Goal: Task Accomplishment & Management: Manage account settings

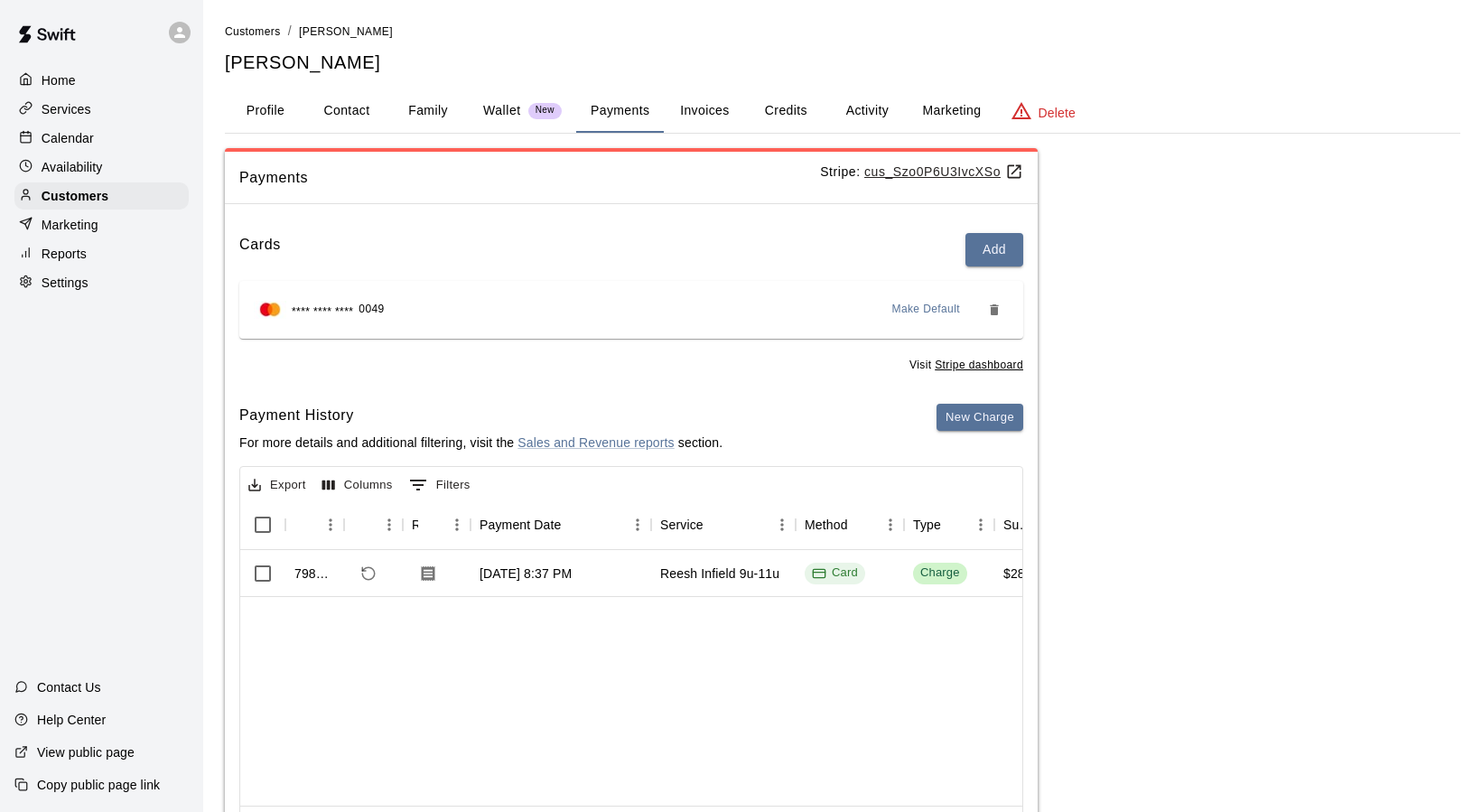
scroll to position [28, 0]
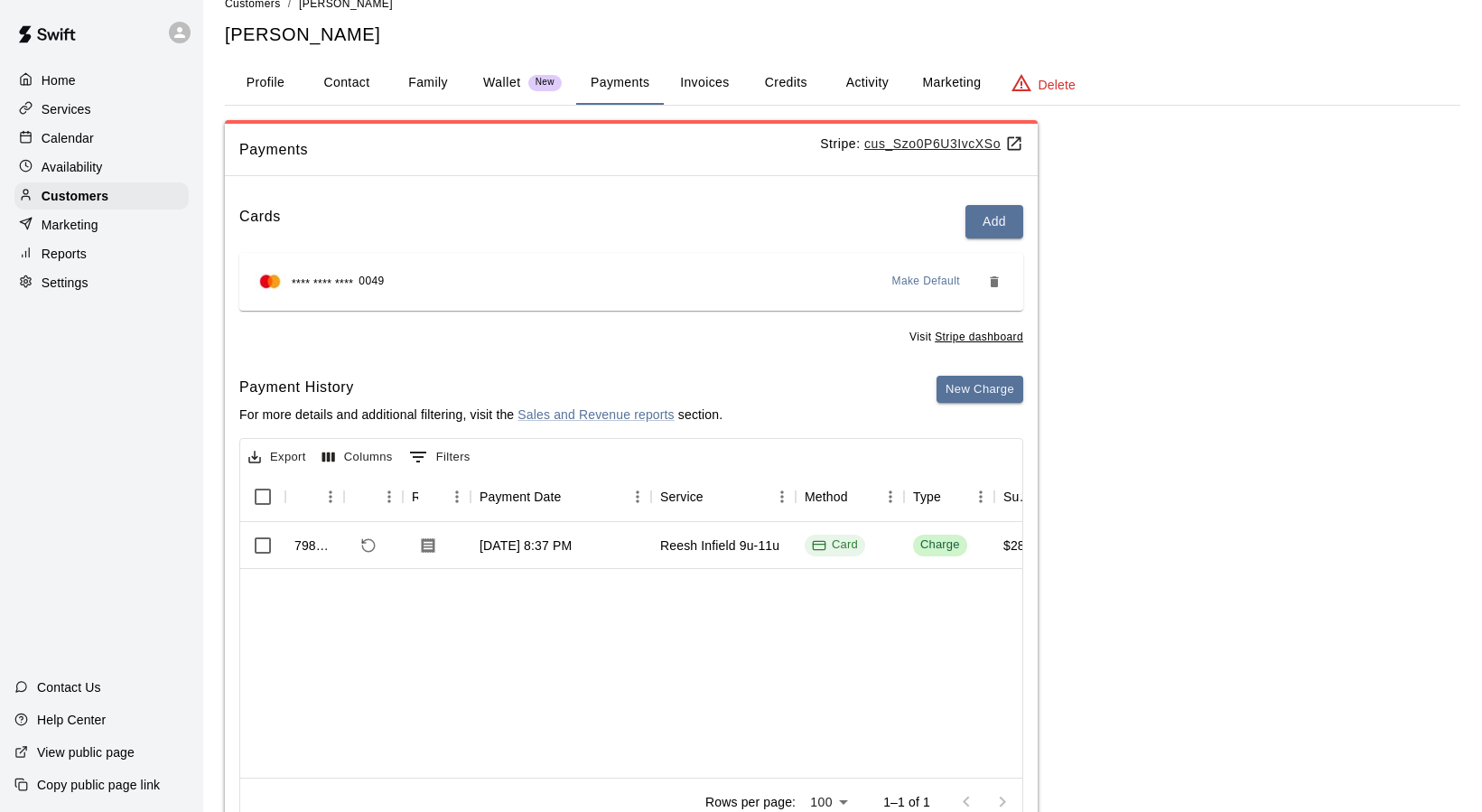
click at [69, 141] on p "Calendar" at bounding box center [67, 139] width 52 height 18
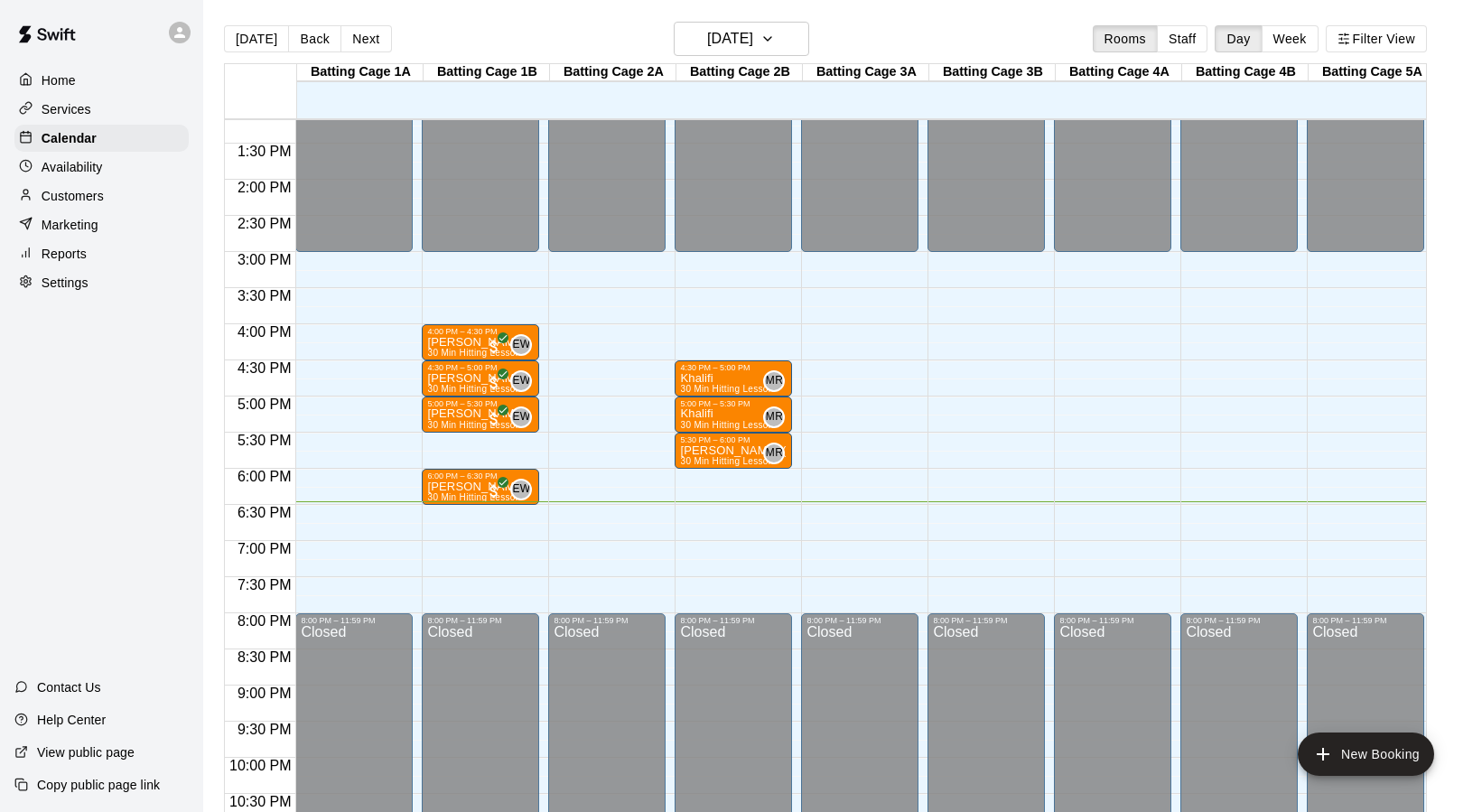
scroll to position [944, 0]
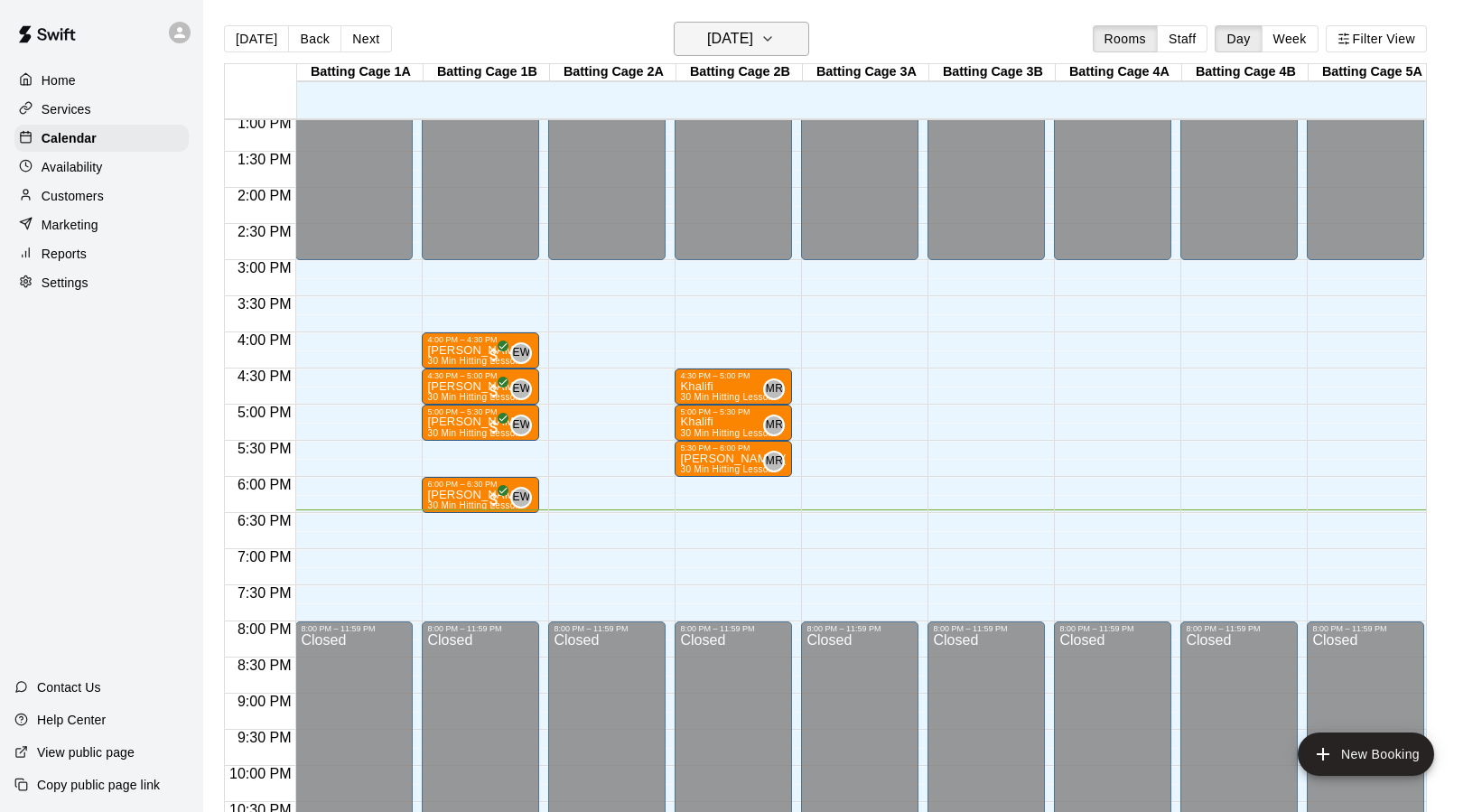
click at [775, 33] on icon "button" at bounding box center [767, 39] width 15 height 22
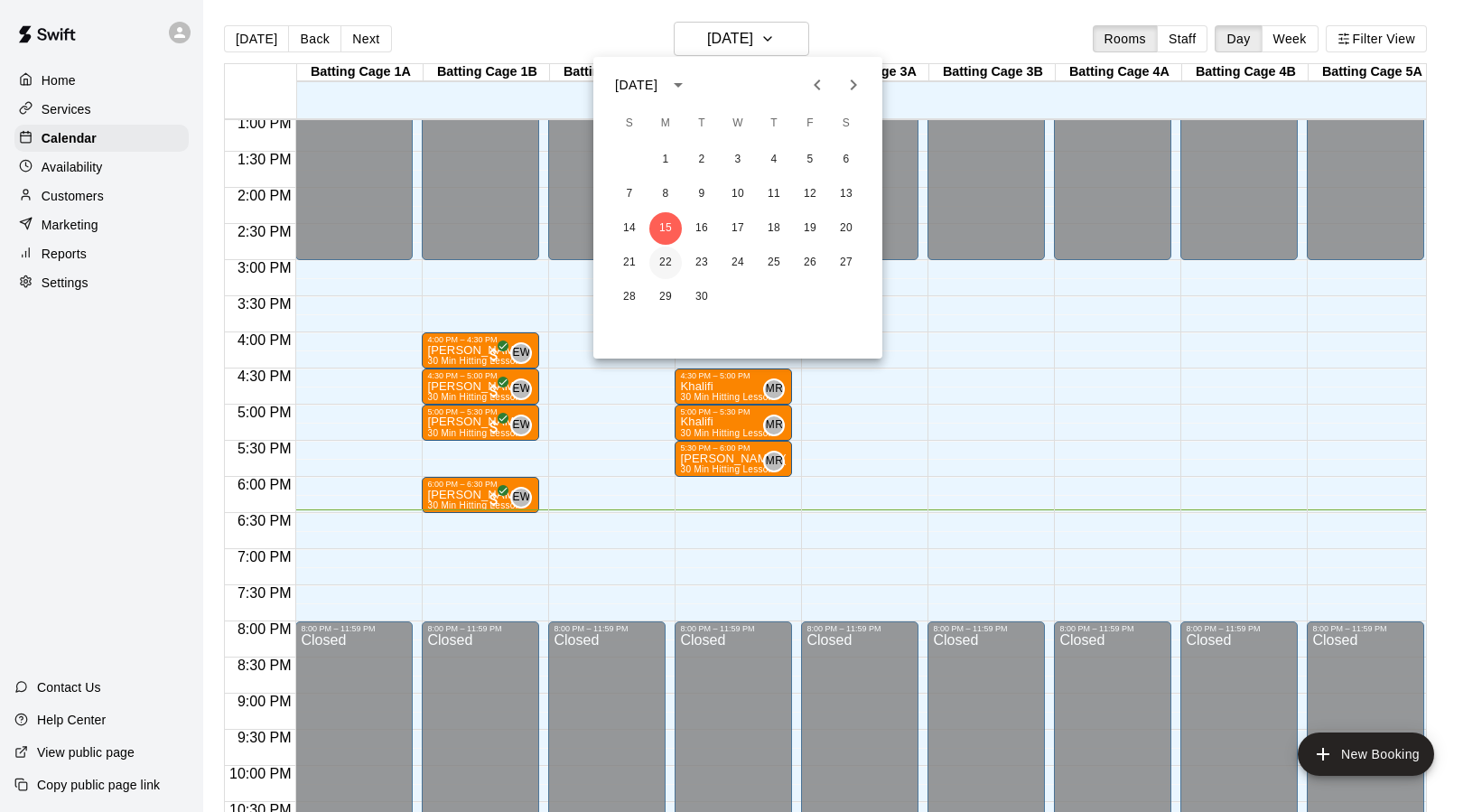
click at [661, 256] on button "22" at bounding box center [666, 263] width 33 height 33
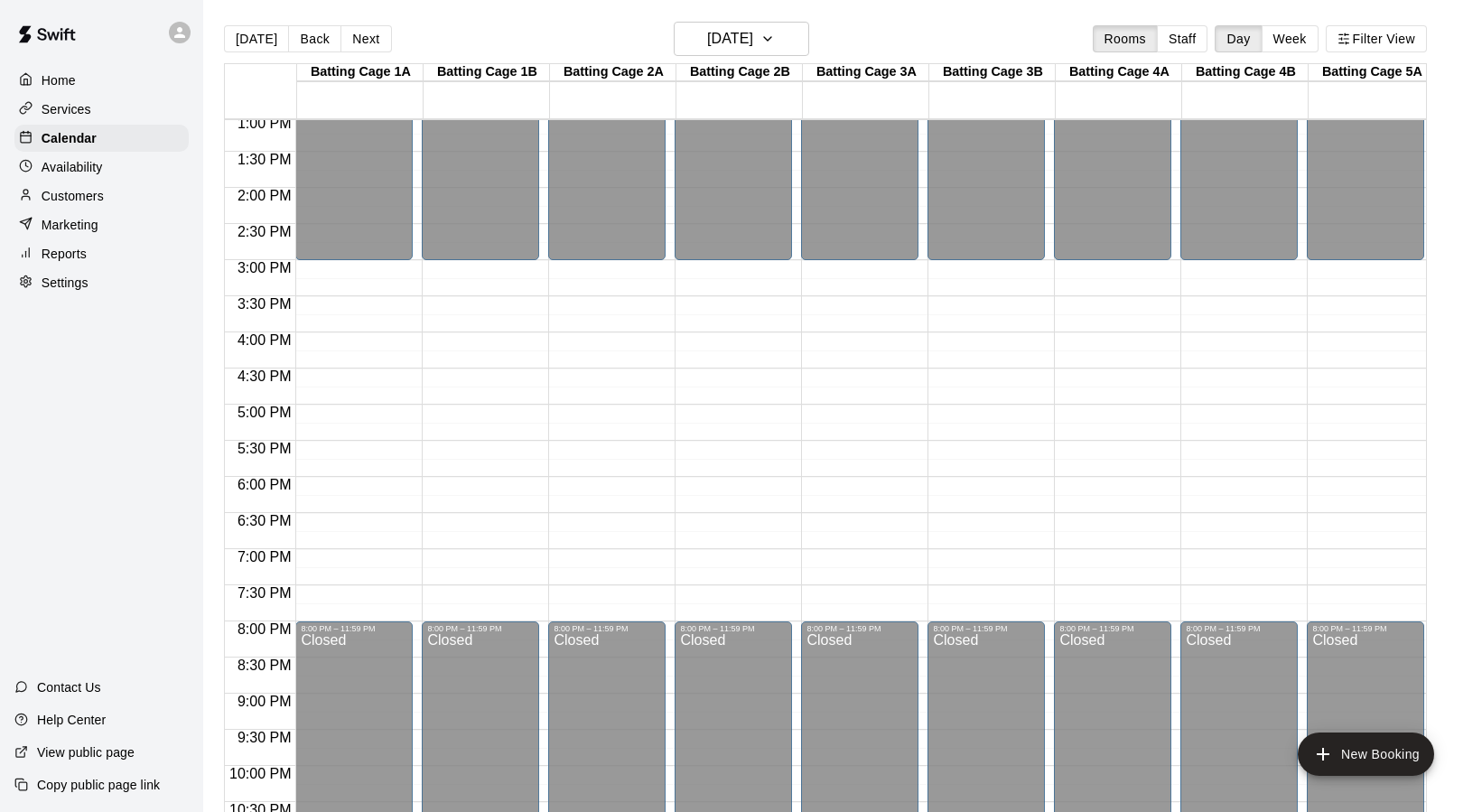
click at [456, 416] on div "12:00 AM – 3:00 PM Closed 8:00 PM – 11:59 PM Closed" at bounding box center [480, 43] width 118 height 1734
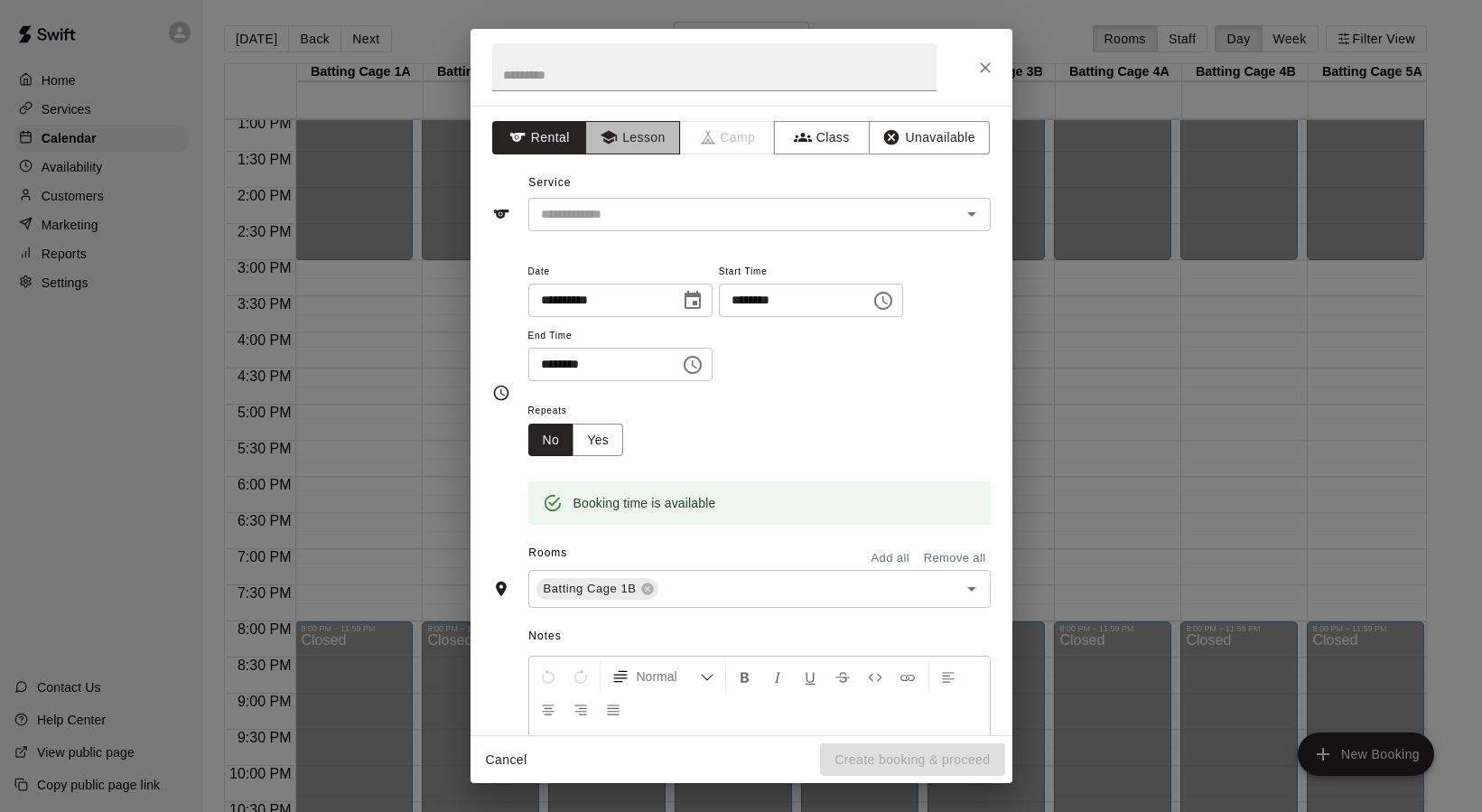
click at [634, 134] on button "Lesson" at bounding box center [633, 138] width 95 height 34
click at [571, 77] on input "text" at bounding box center [715, 67] width 445 height 48
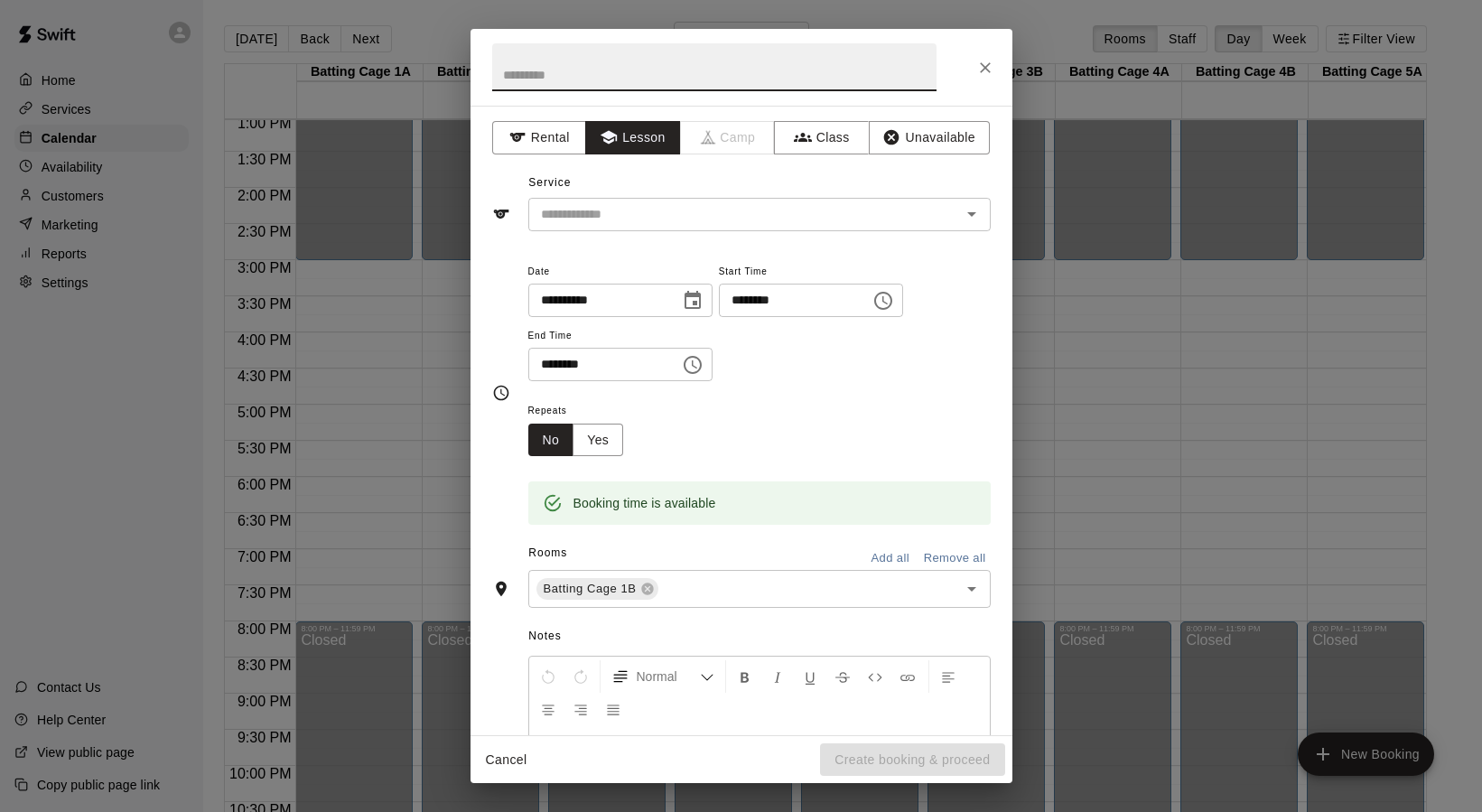
type input "*"
type input "**********"
click at [656, 211] on input "text" at bounding box center [733, 214] width 398 height 23
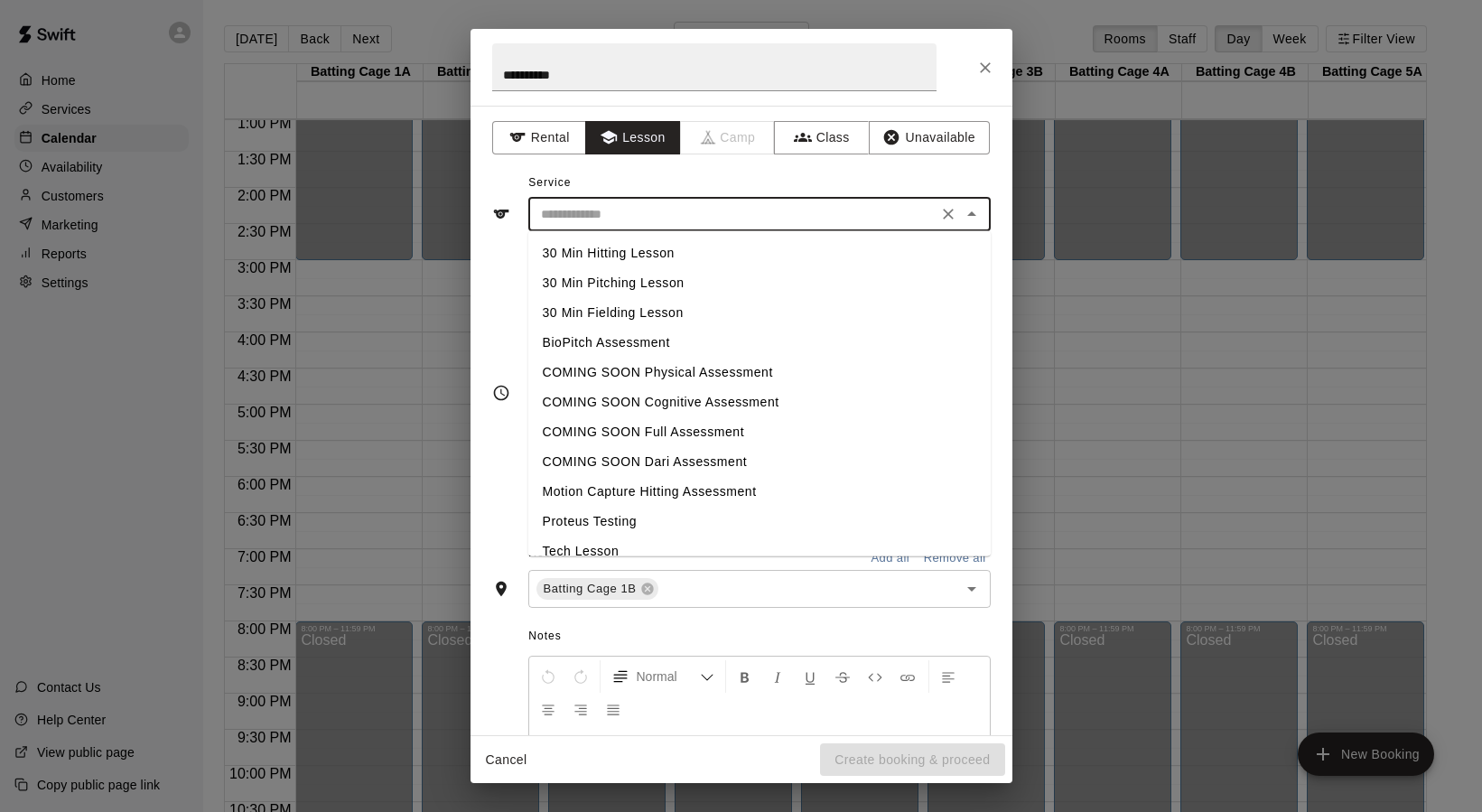
click at [615, 253] on li "30 Min Hitting Lesson" at bounding box center [759, 253] width 462 height 30
type input "**********"
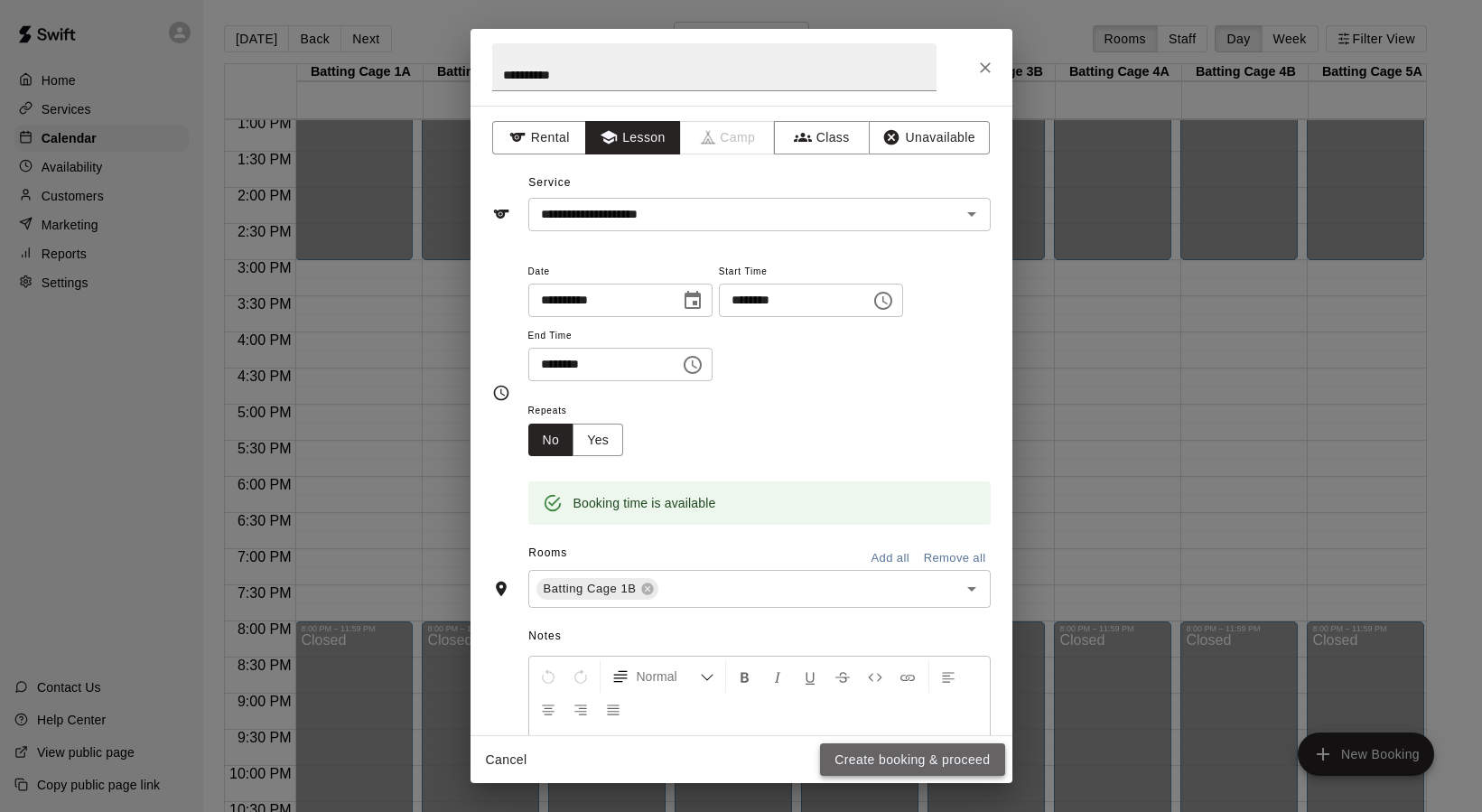
click at [847, 755] on button "Create booking & proceed" at bounding box center [912, 760] width 184 height 34
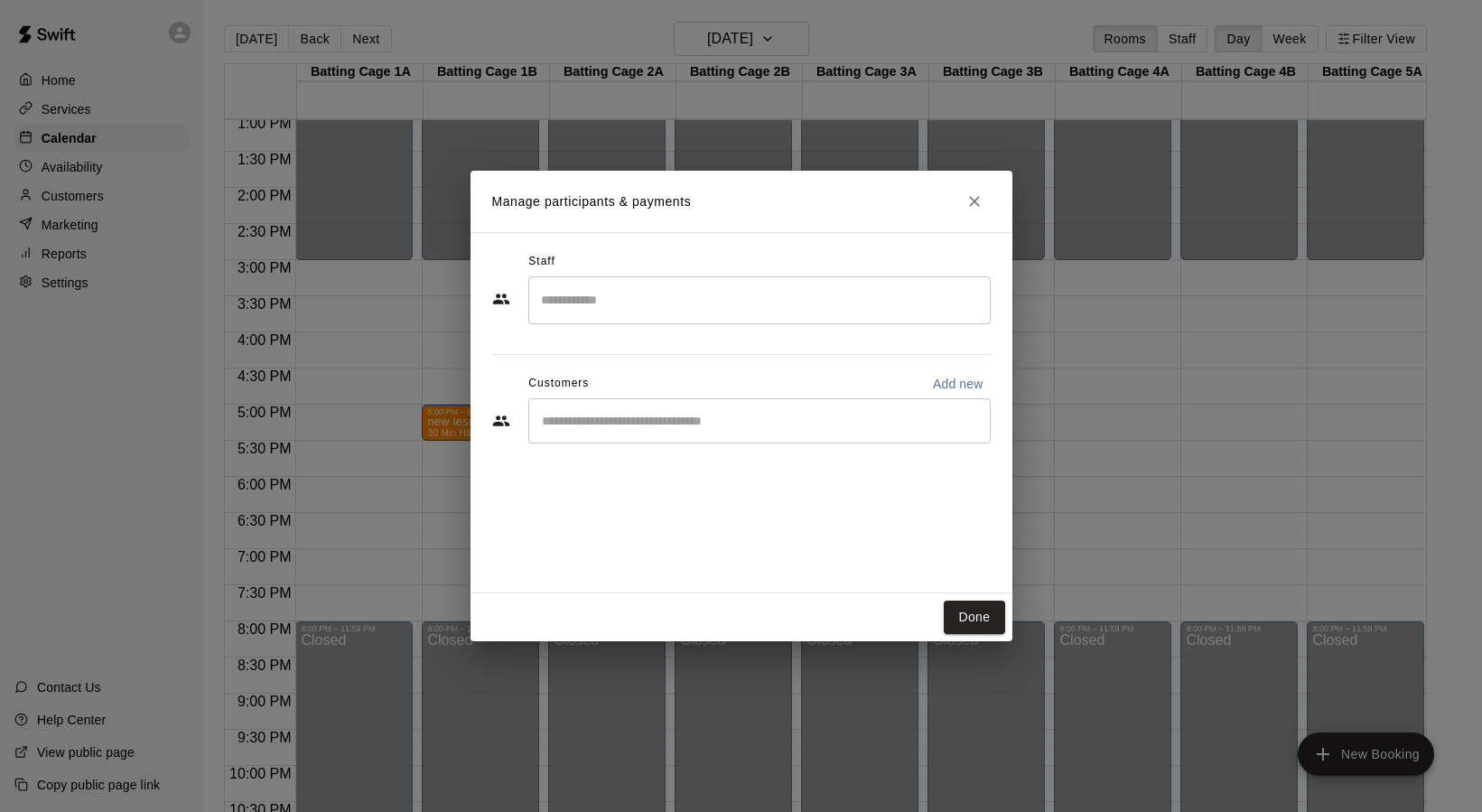
click at [611, 312] on input "Search staff" at bounding box center [760, 300] width 447 height 32
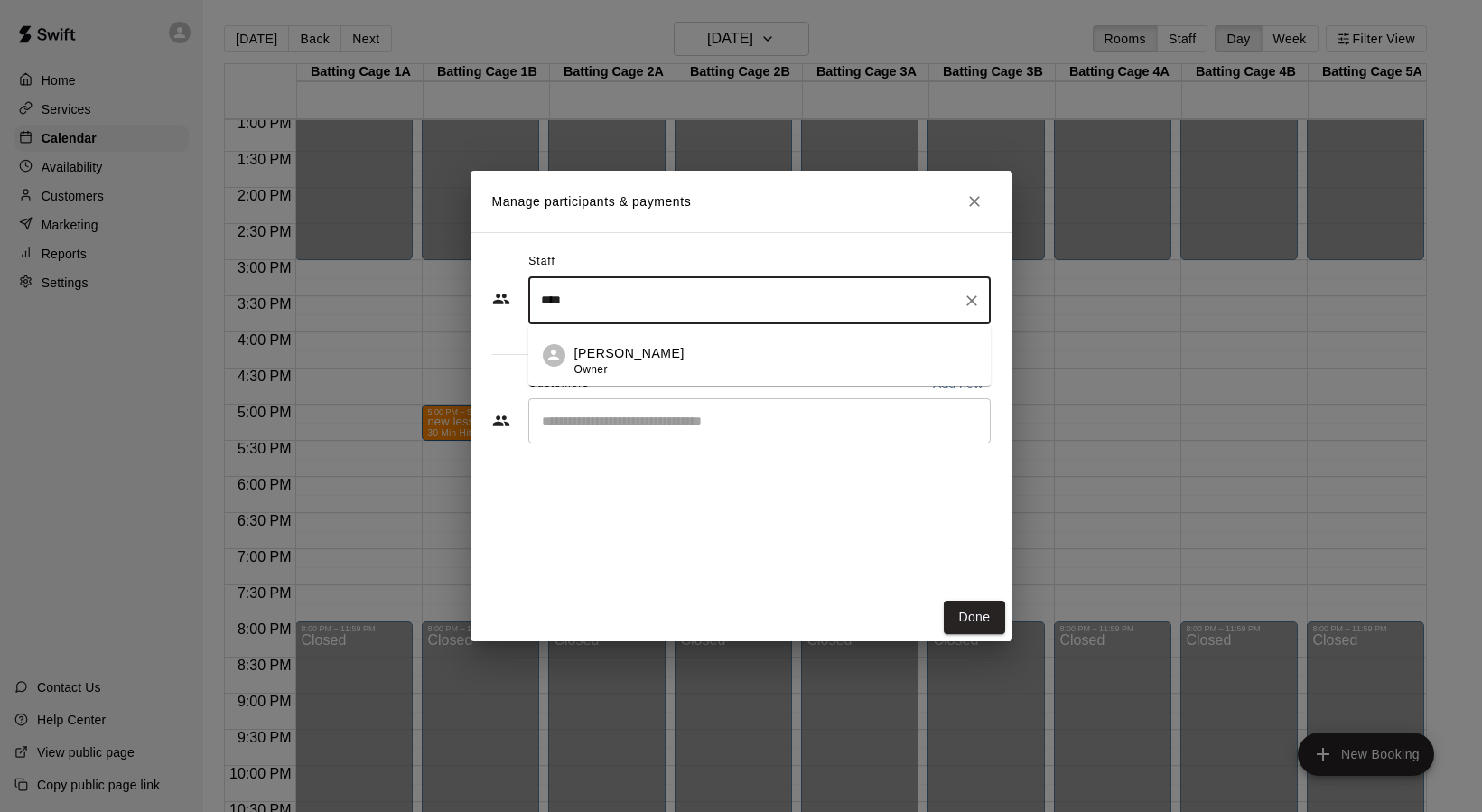
click at [602, 354] on p "[PERSON_NAME]" at bounding box center [629, 354] width 110 height 19
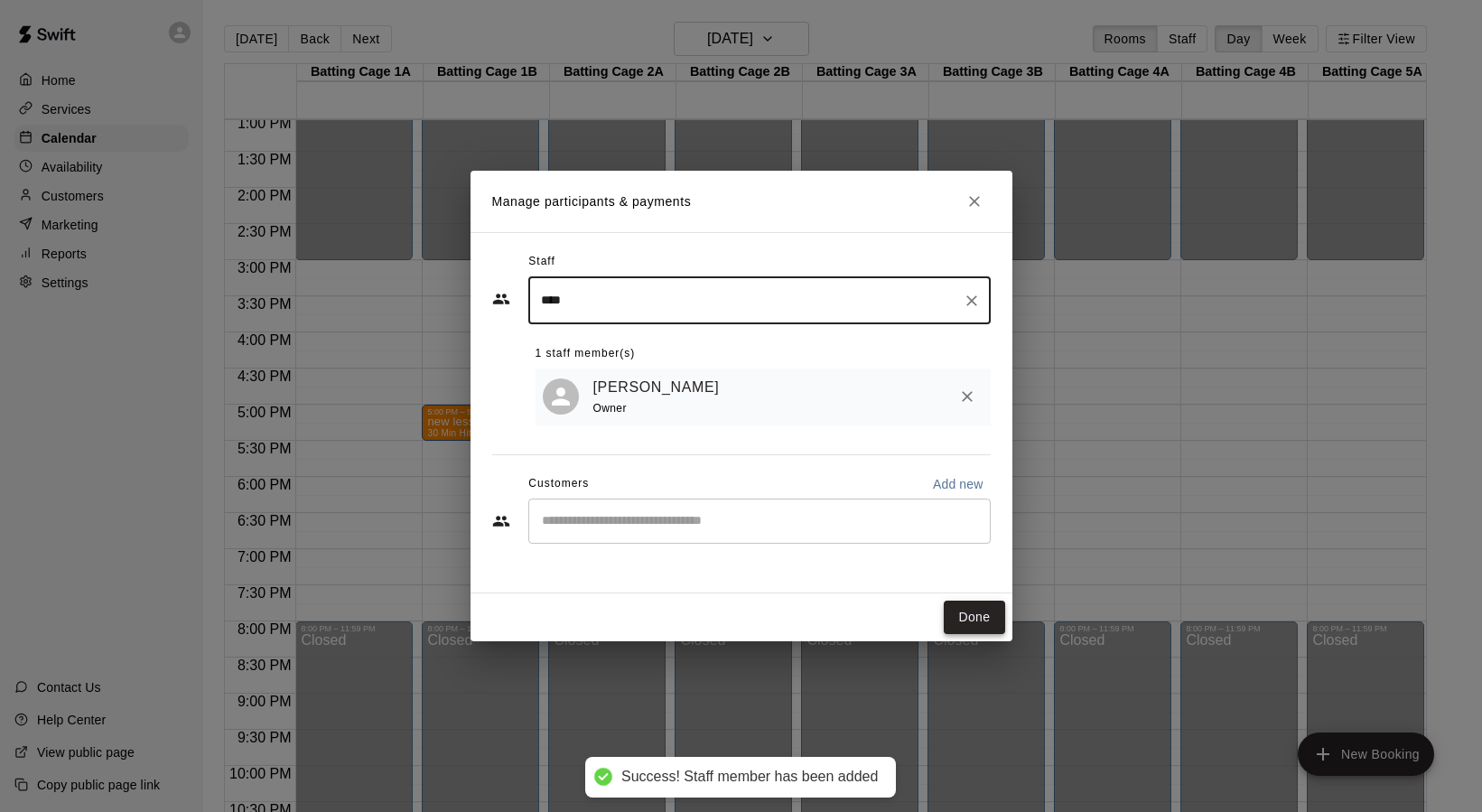
type input "****"
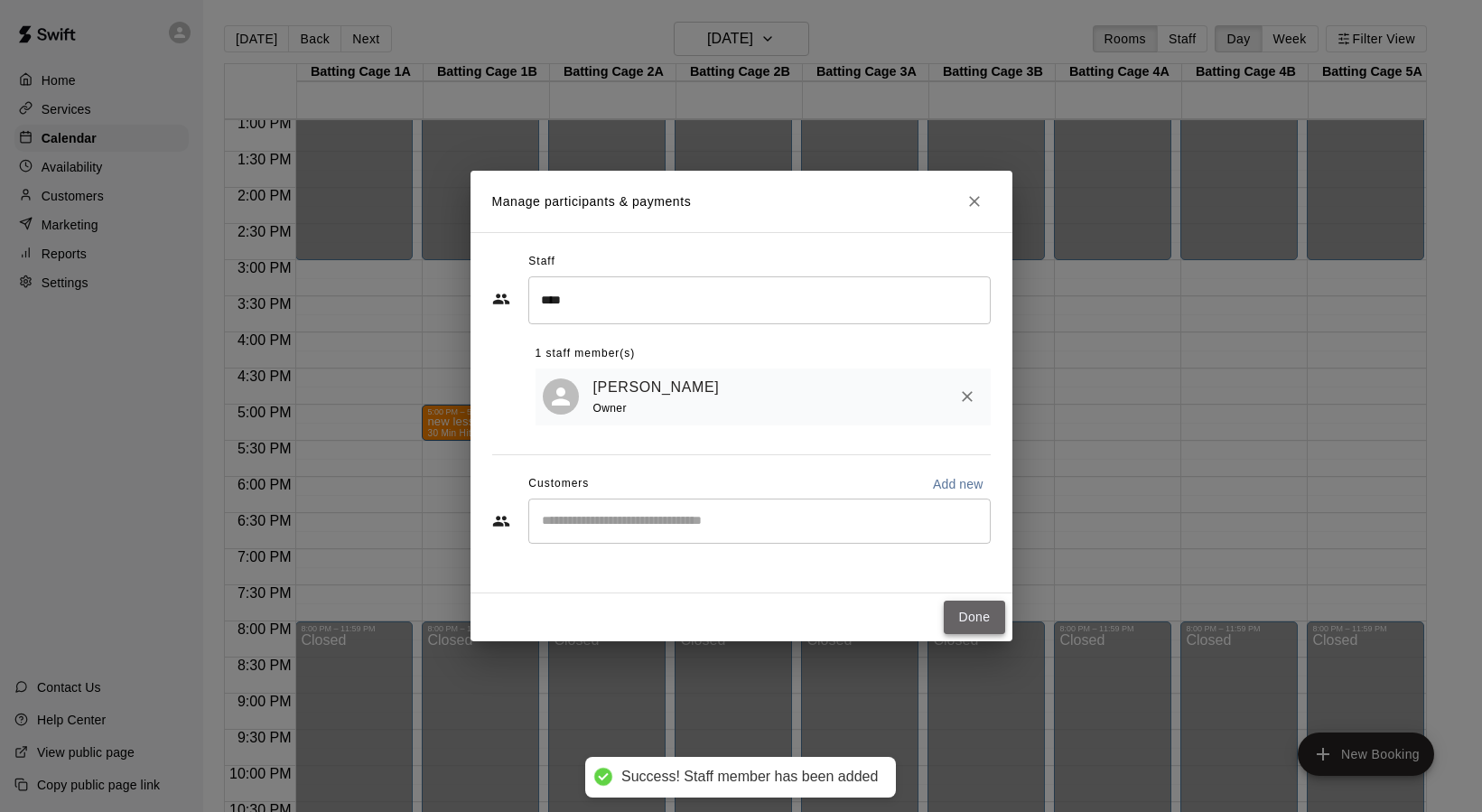
click at [968, 618] on button "Done" at bounding box center [974, 617] width 60 height 34
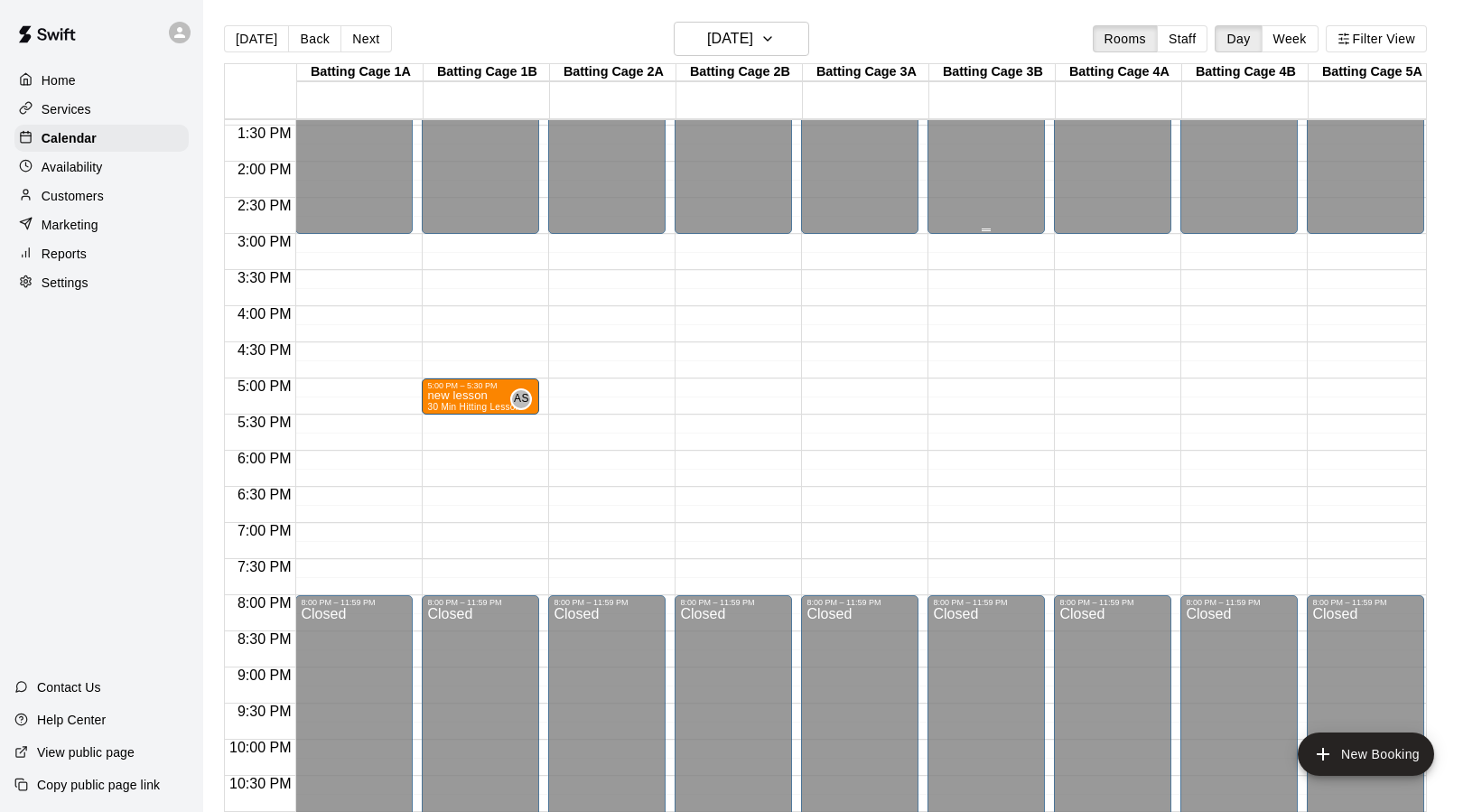
scroll to position [985, 0]
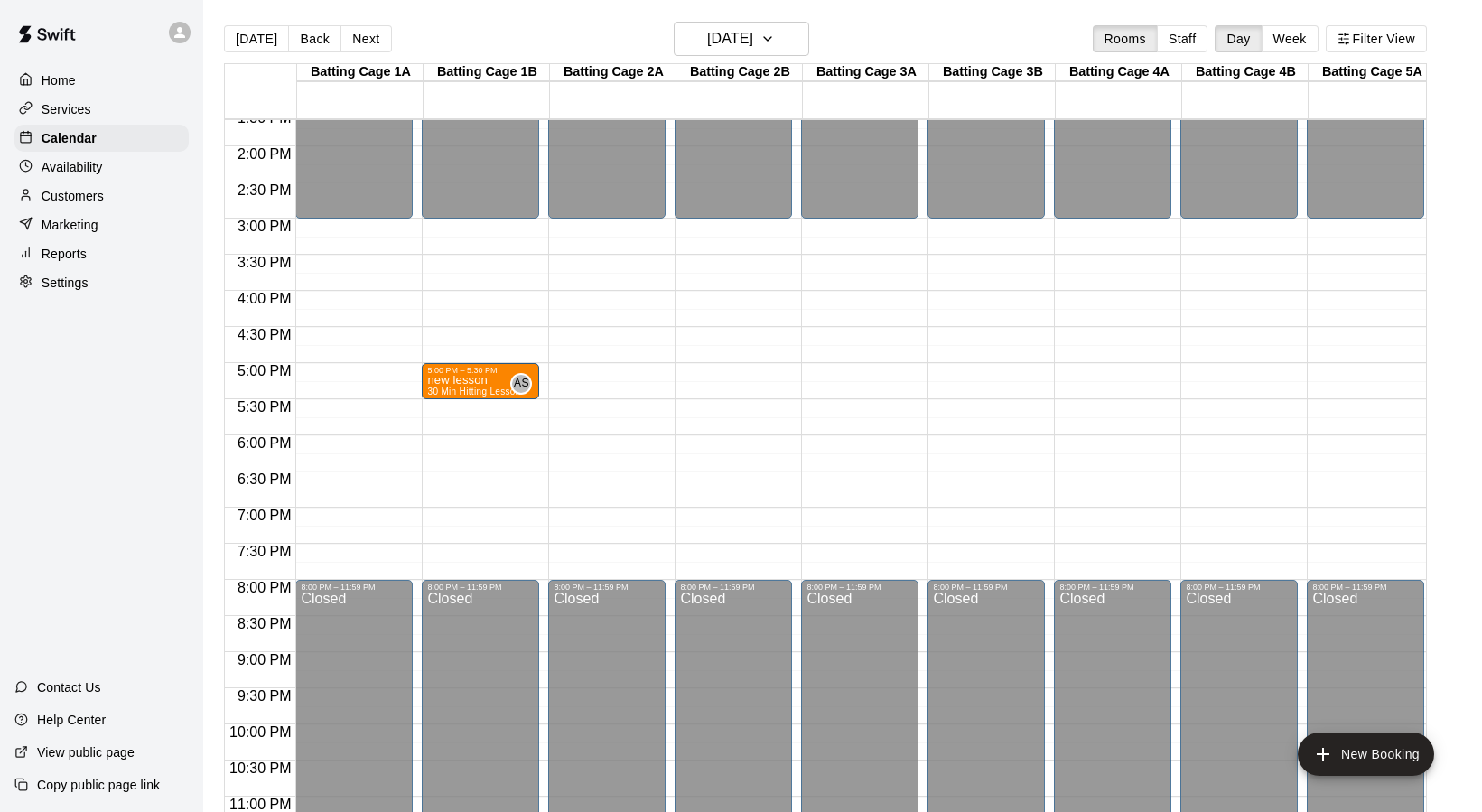
click at [51, 199] on p "Customers" at bounding box center [73, 196] width 62 height 18
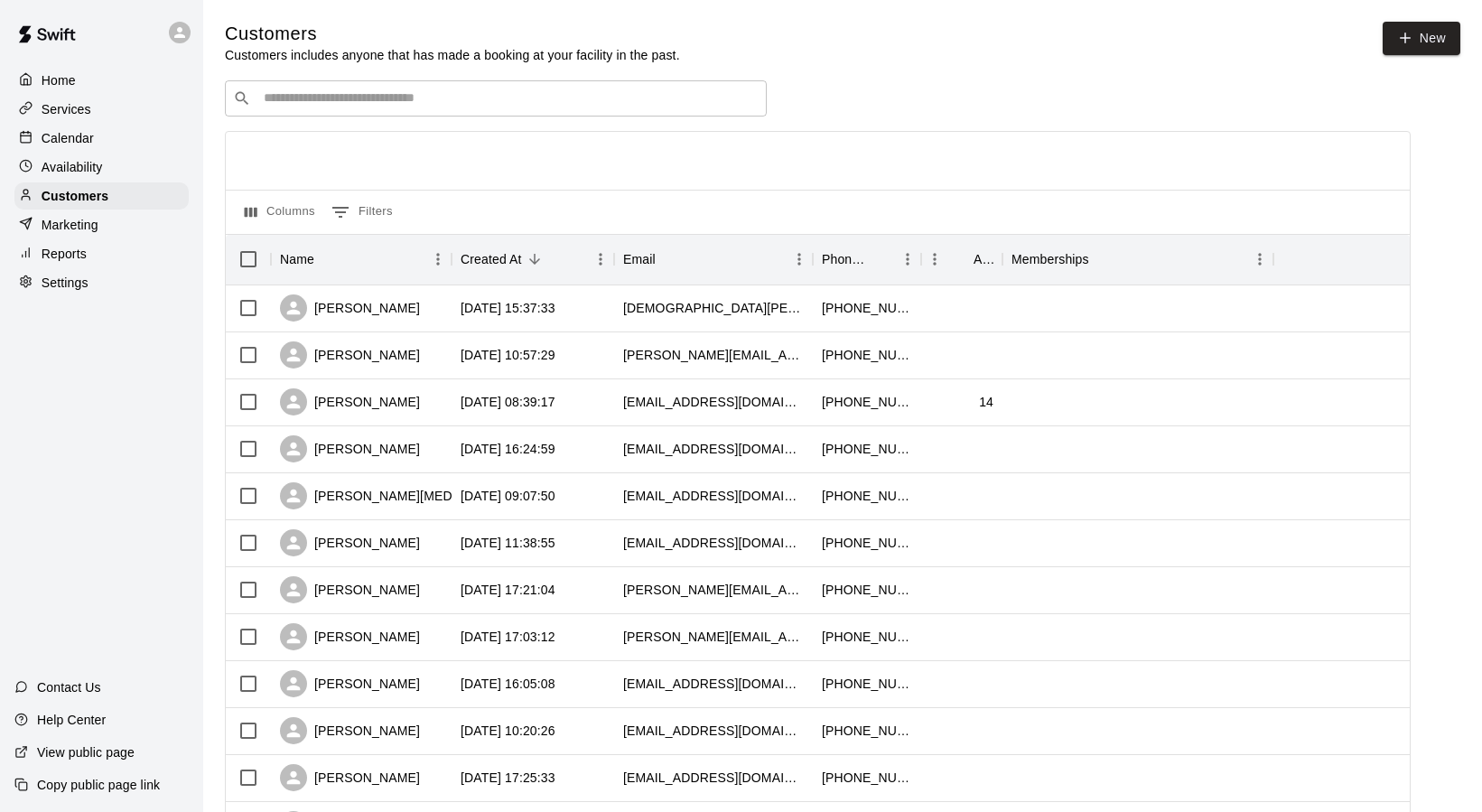
click at [345, 93] on input "Search customers by name or email" at bounding box center [508, 98] width 500 height 18
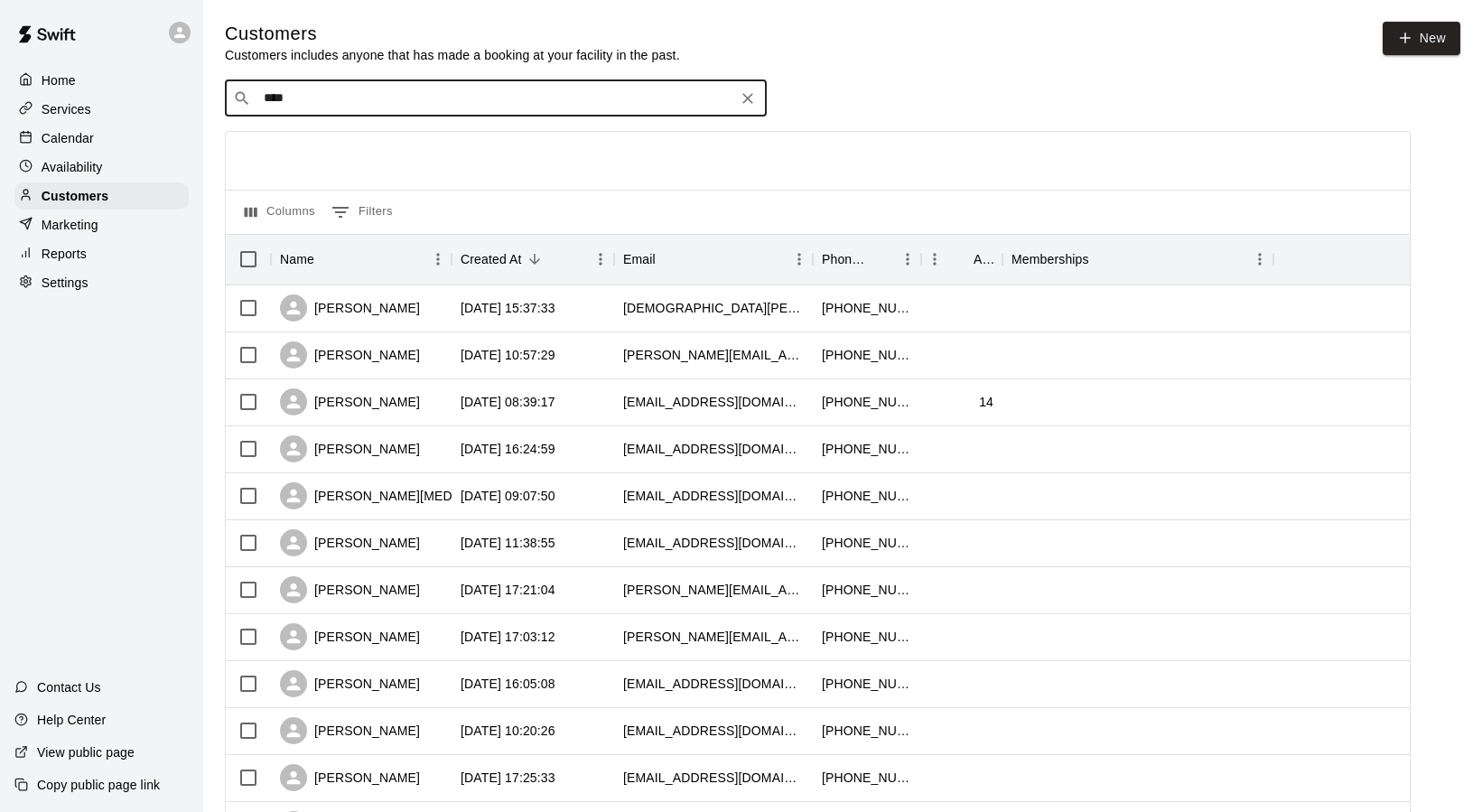
type input "****"
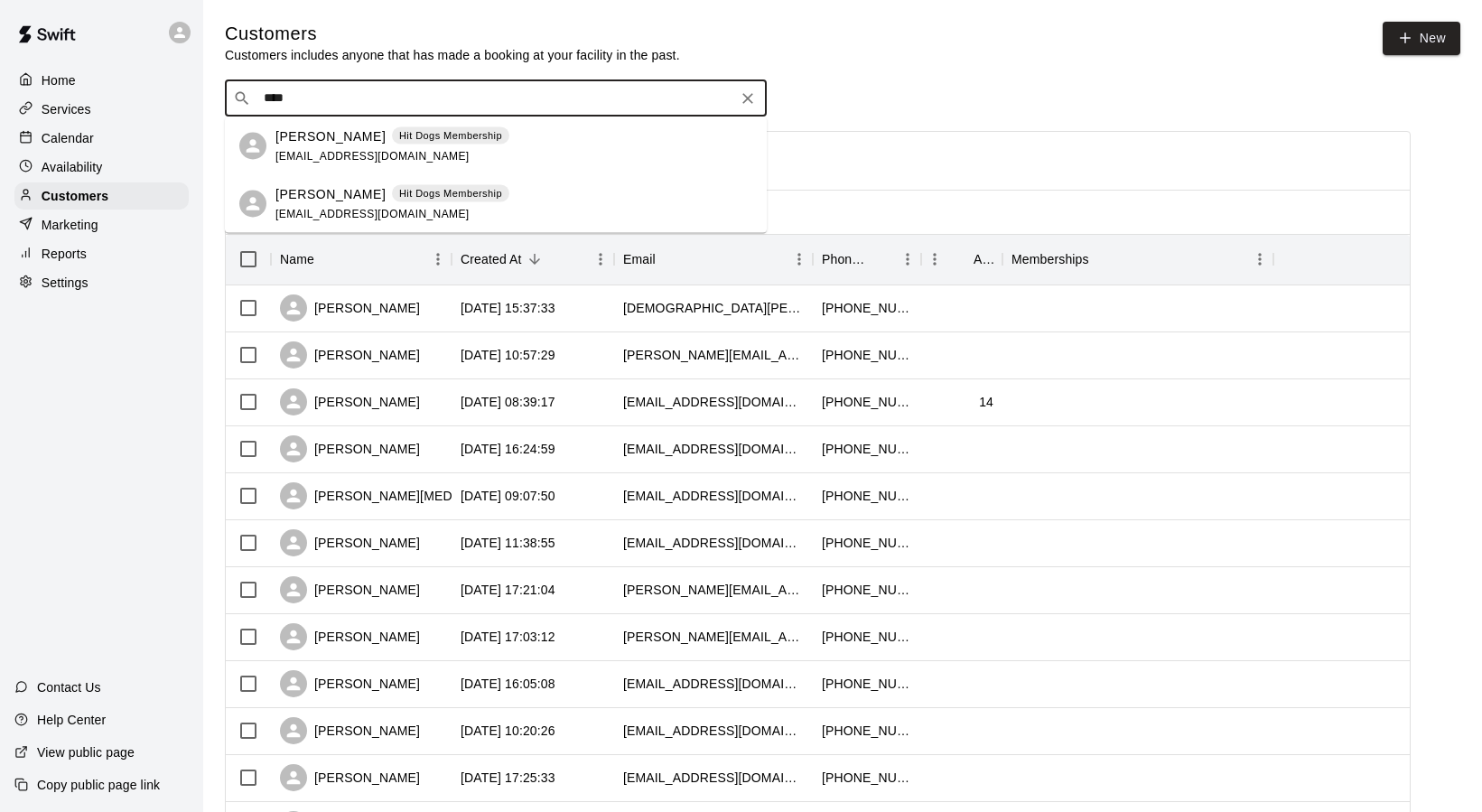
click at [304, 140] on p "[PERSON_NAME]" at bounding box center [330, 136] width 110 height 19
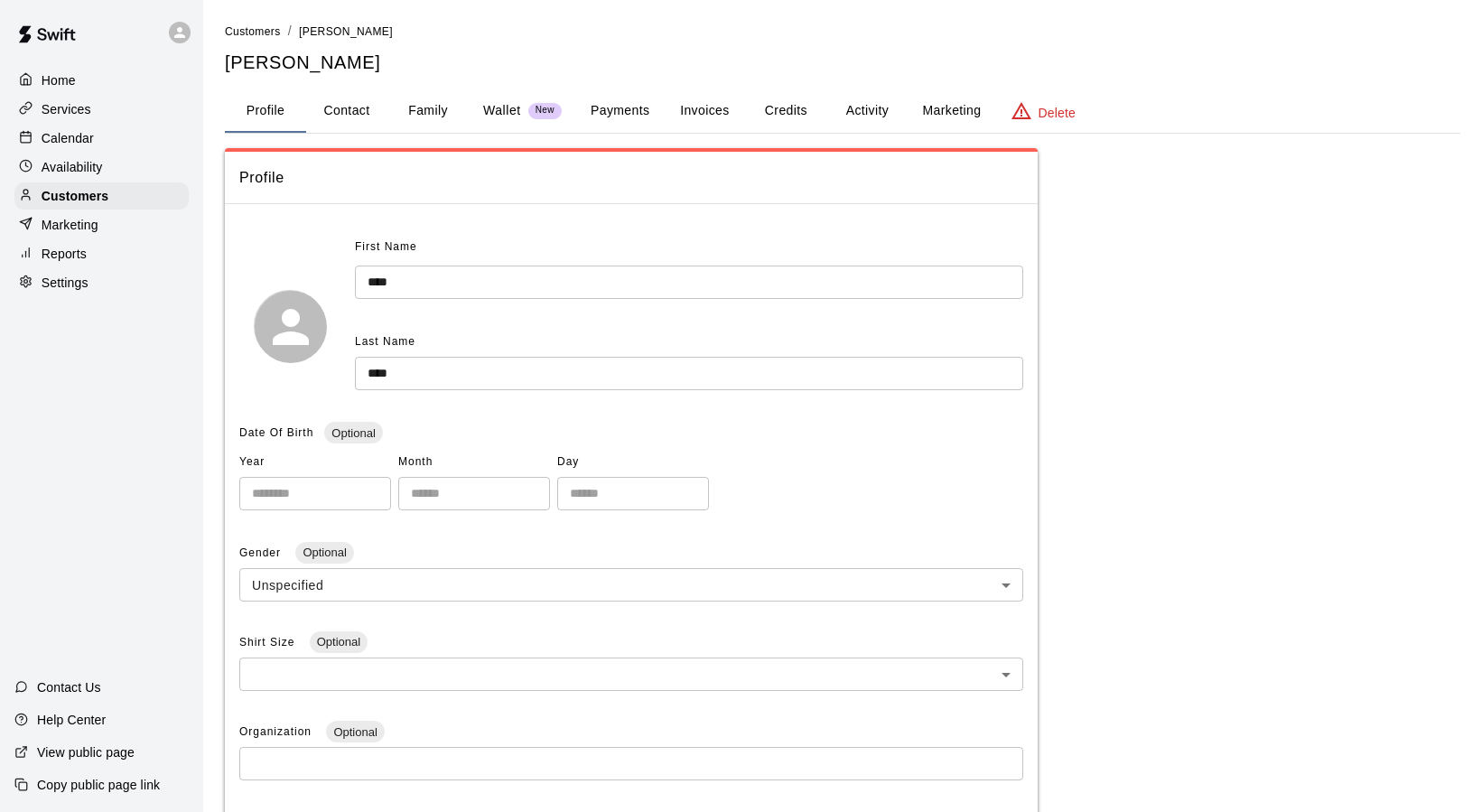
click at [877, 109] on button "Activity" at bounding box center [867, 111] width 81 height 44
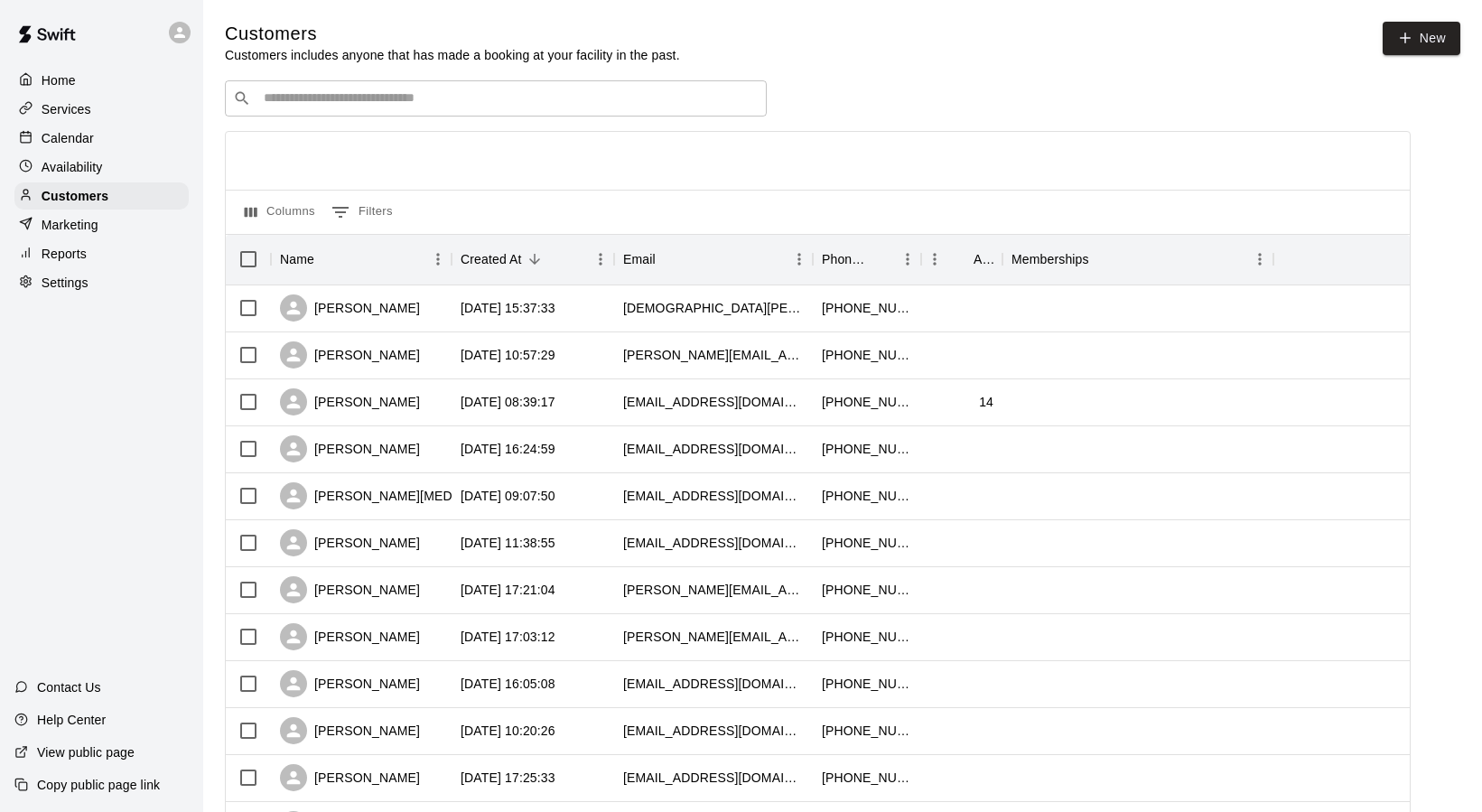
click at [285, 94] on input "Search customers by name or email" at bounding box center [508, 98] width 500 height 18
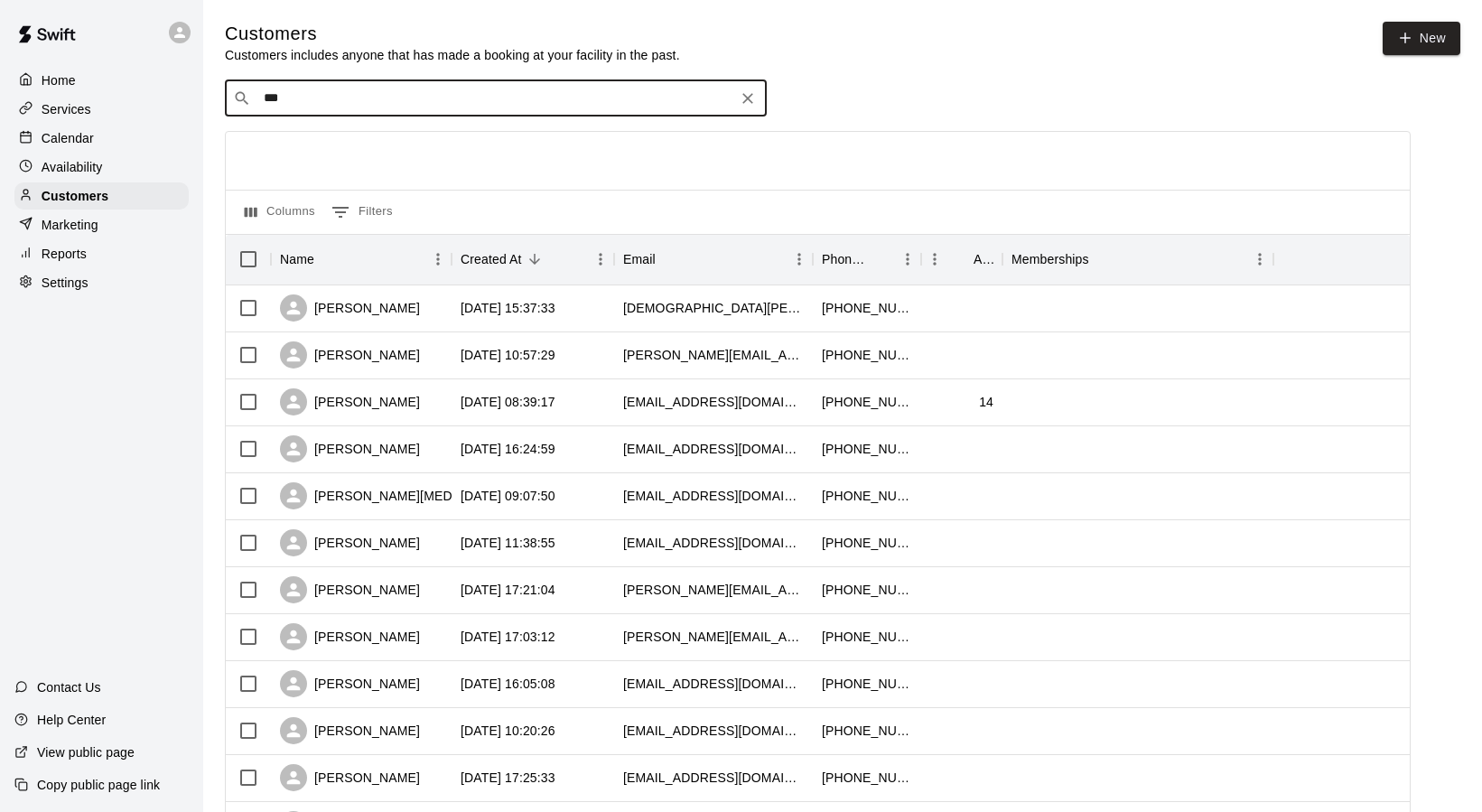
type input "****"
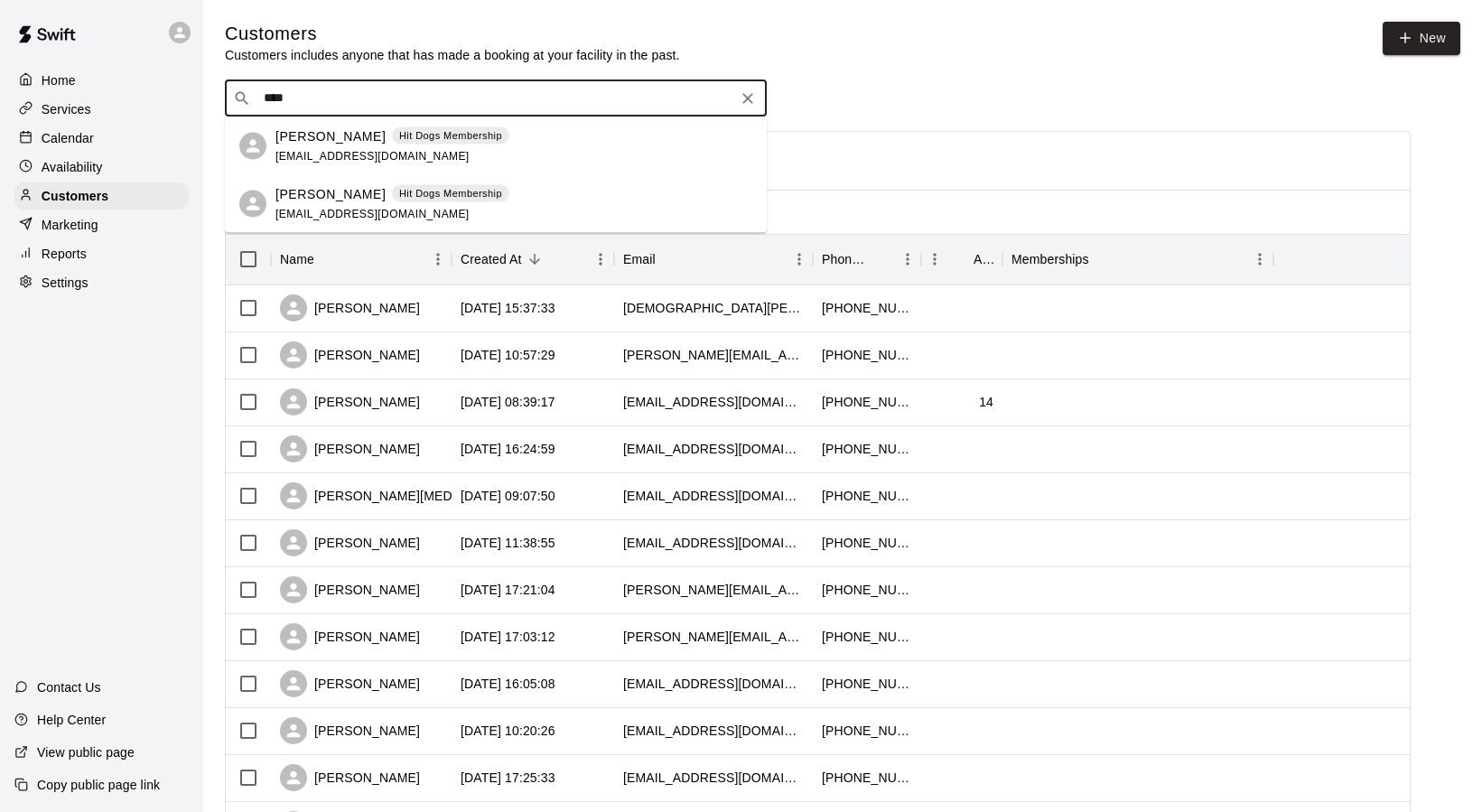
click at [295, 188] on p "[PERSON_NAME]" at bounding box center [330, 193] width 110 height 19
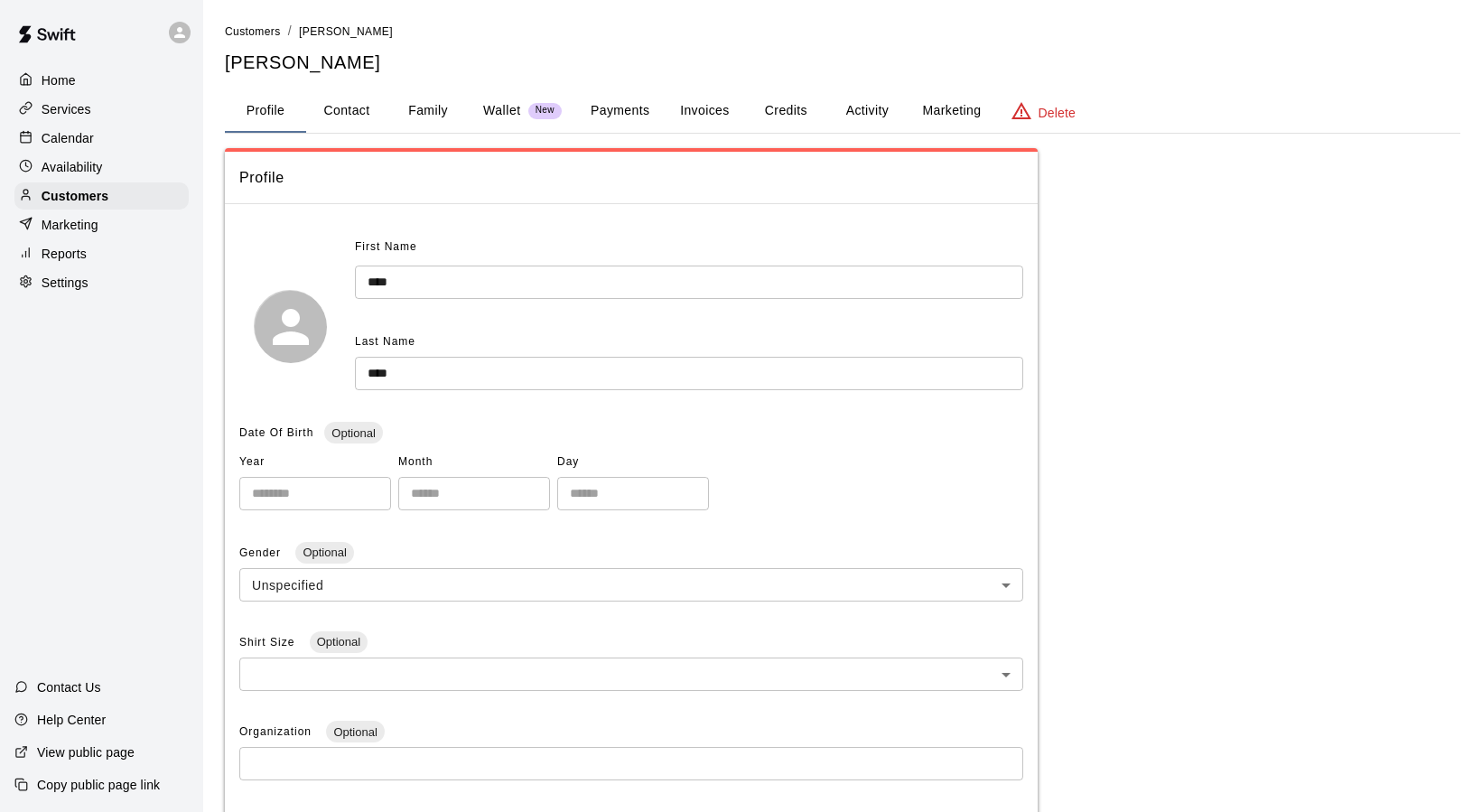
click at [876, 111] on button "Activity" at bounding box center [867, 111] width 81 height 44
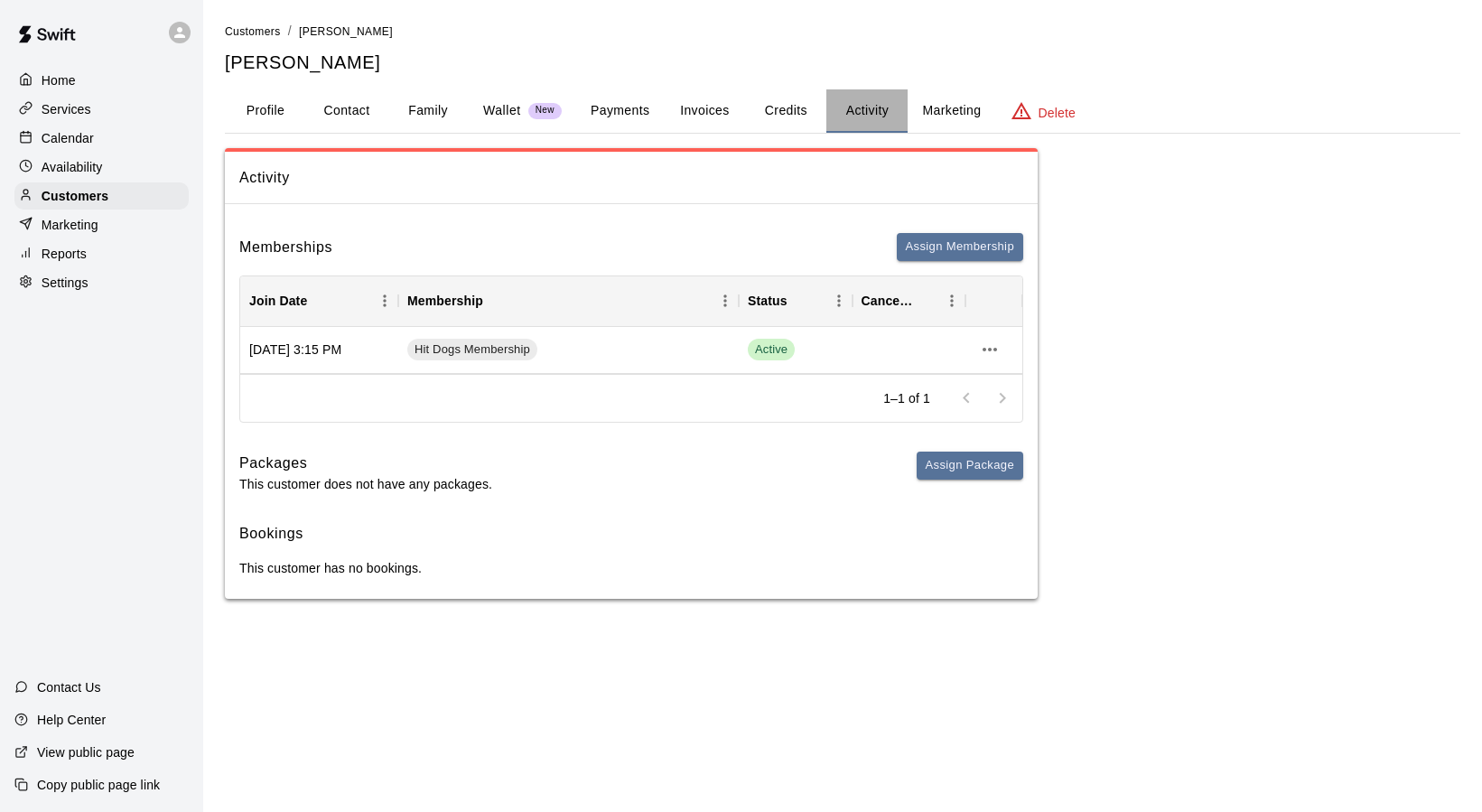
click at [875, 111] on button "Activity" at bounding box center [867, 111] width 81 height 44
click at [1171, 170] on div "Activity Memberships Assign Membership Join Date Membership Status Cancel Date …" at bounding box center [843, 375] width 1236 height 452
click at [248, 36] on span "Customers" at bounding box center [252, 32] width 56 height 13
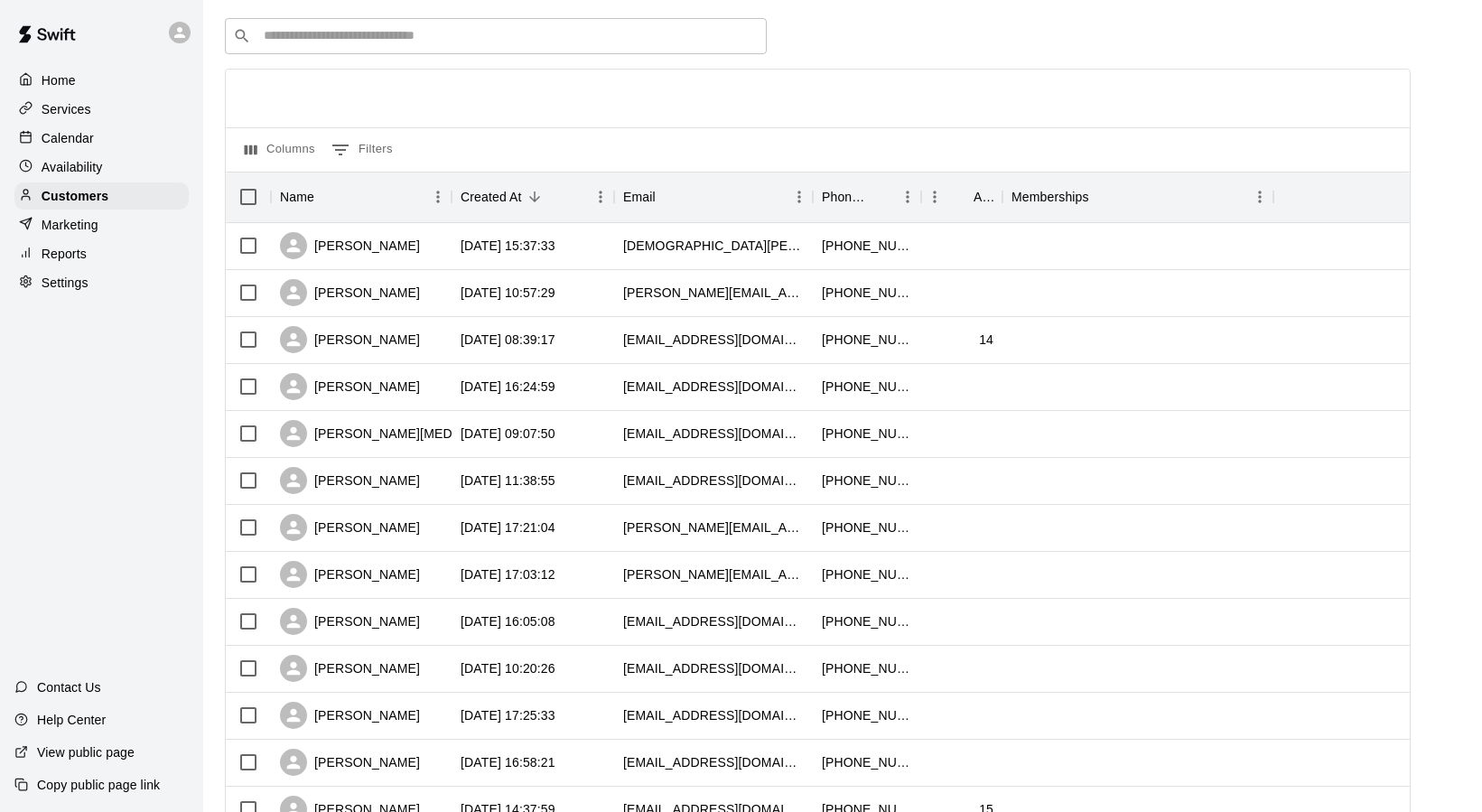
scroll to position [66, 0]
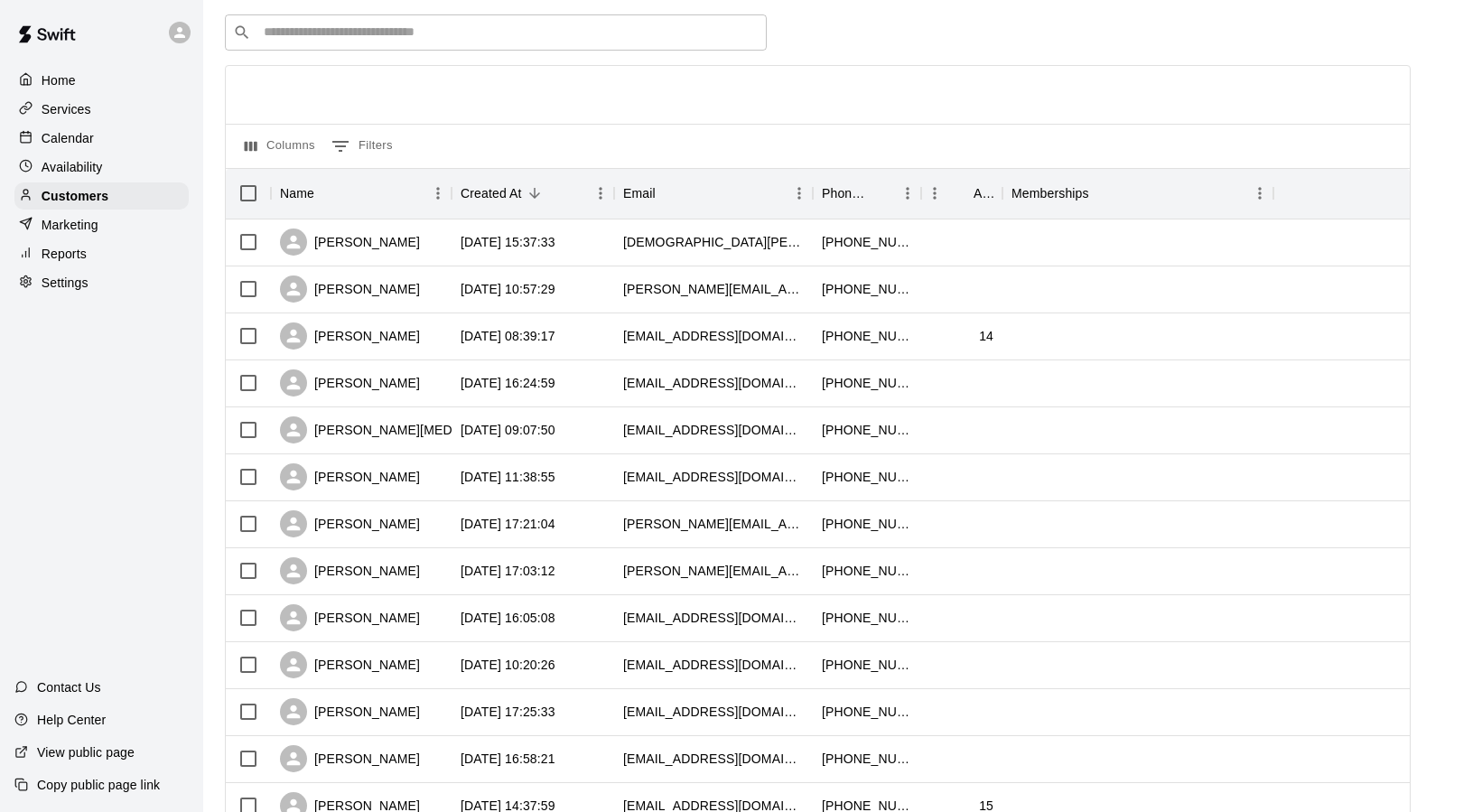
click at [295, 29] on input "Search customers by name or email" at bounding box center [508, 33] width 500 height 18
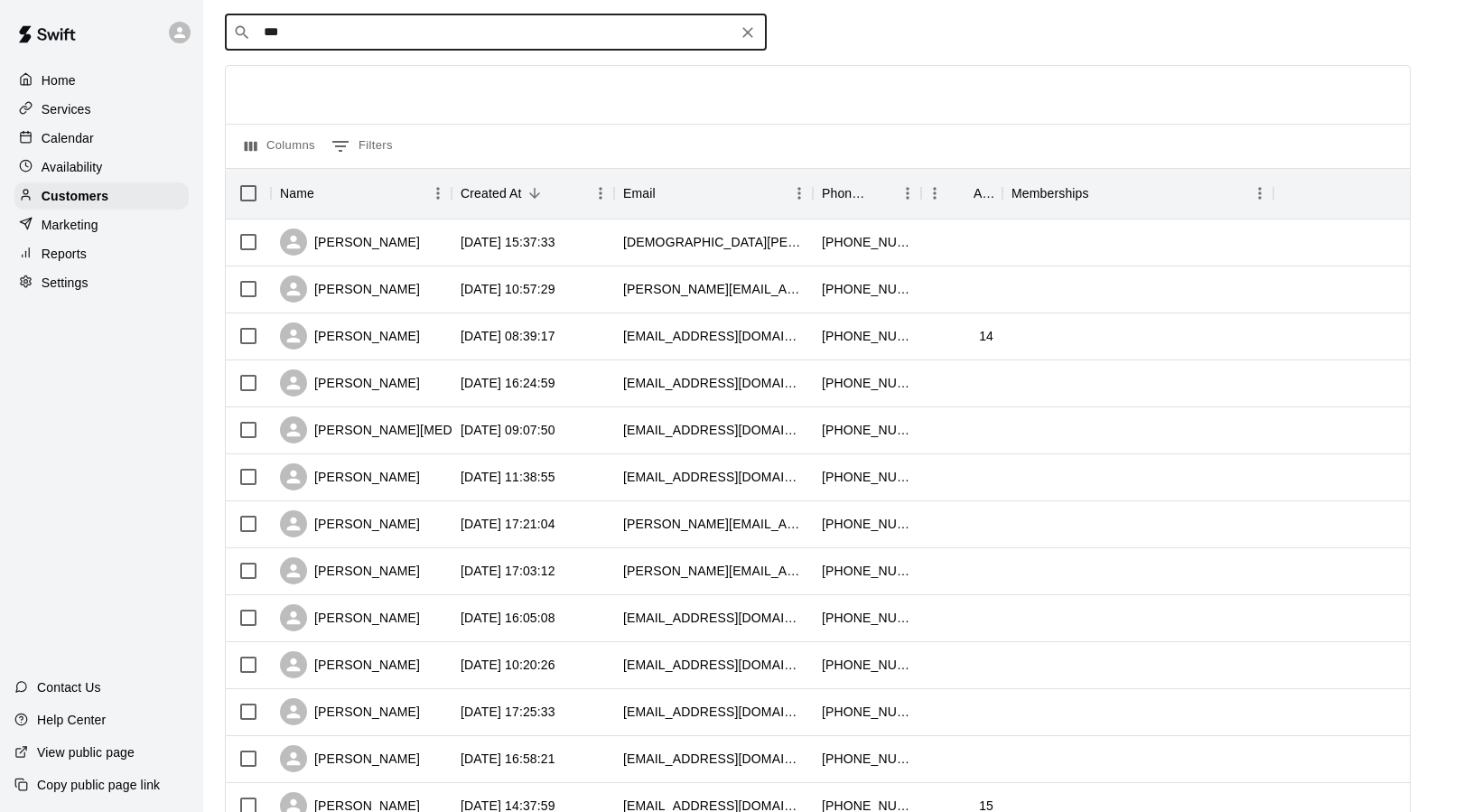
type input "****"
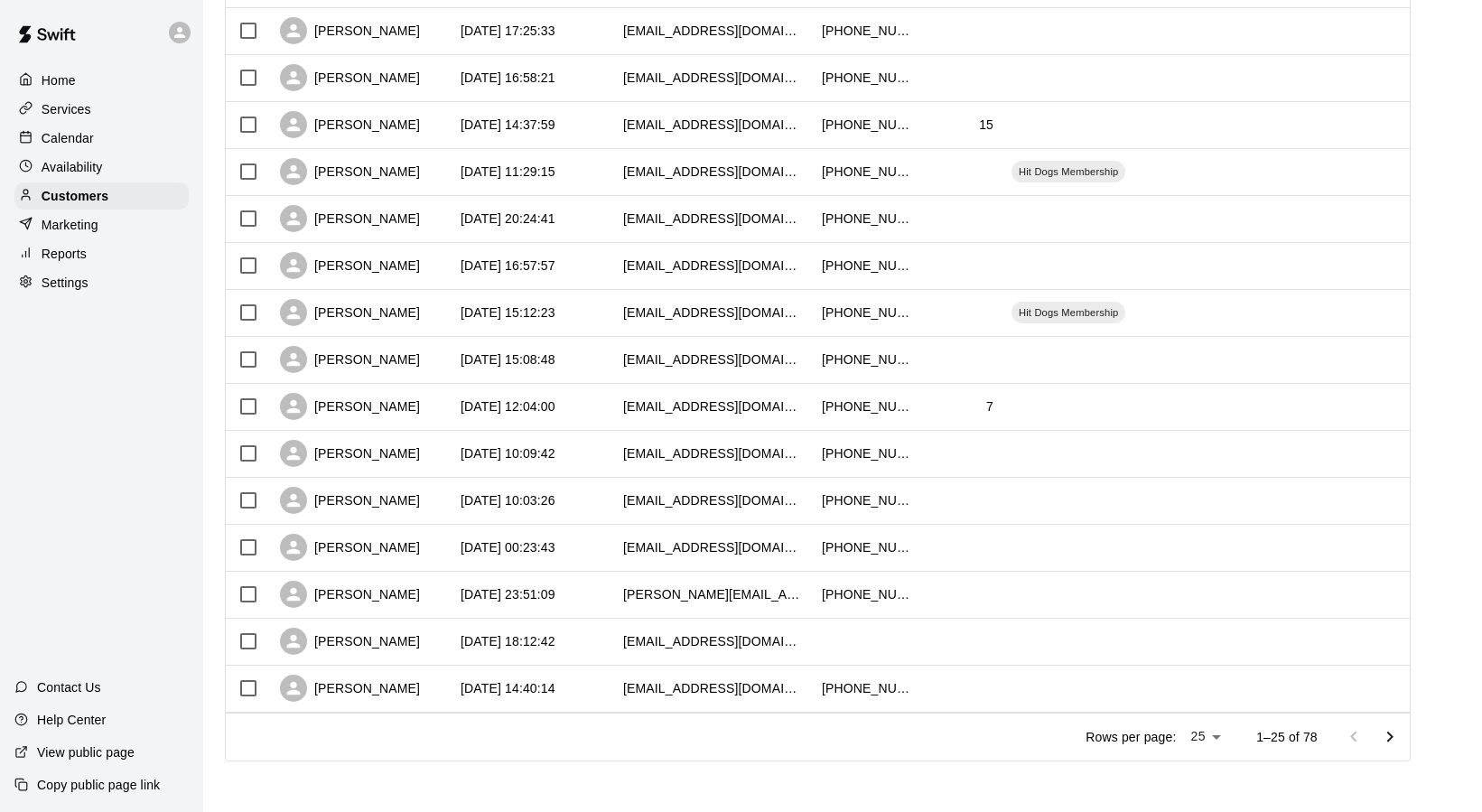
scroll to position [0, 0]
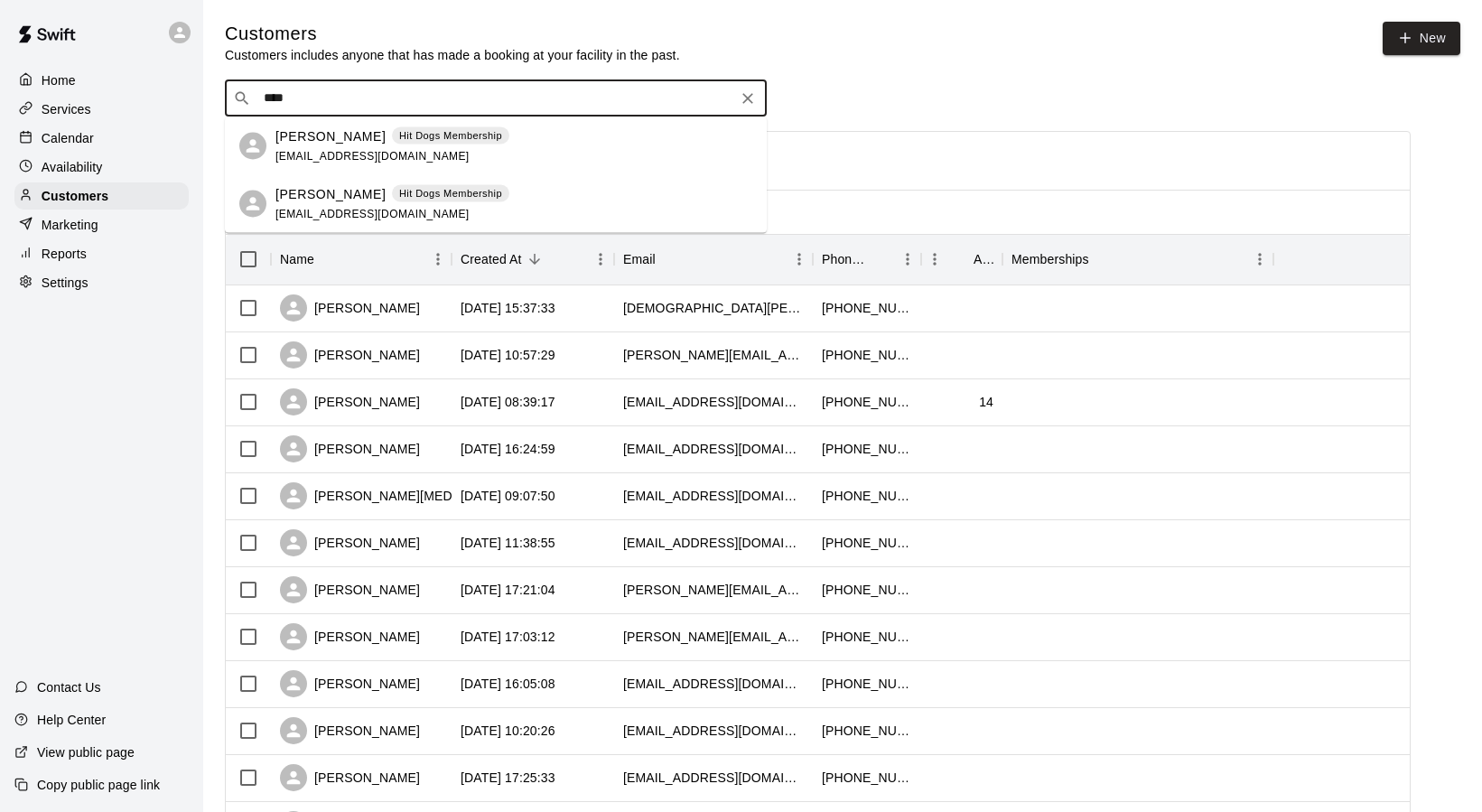
click at [279, 136] on p "[PERSON_NAME]" at bounding box center [330, 136] width 110 height 19
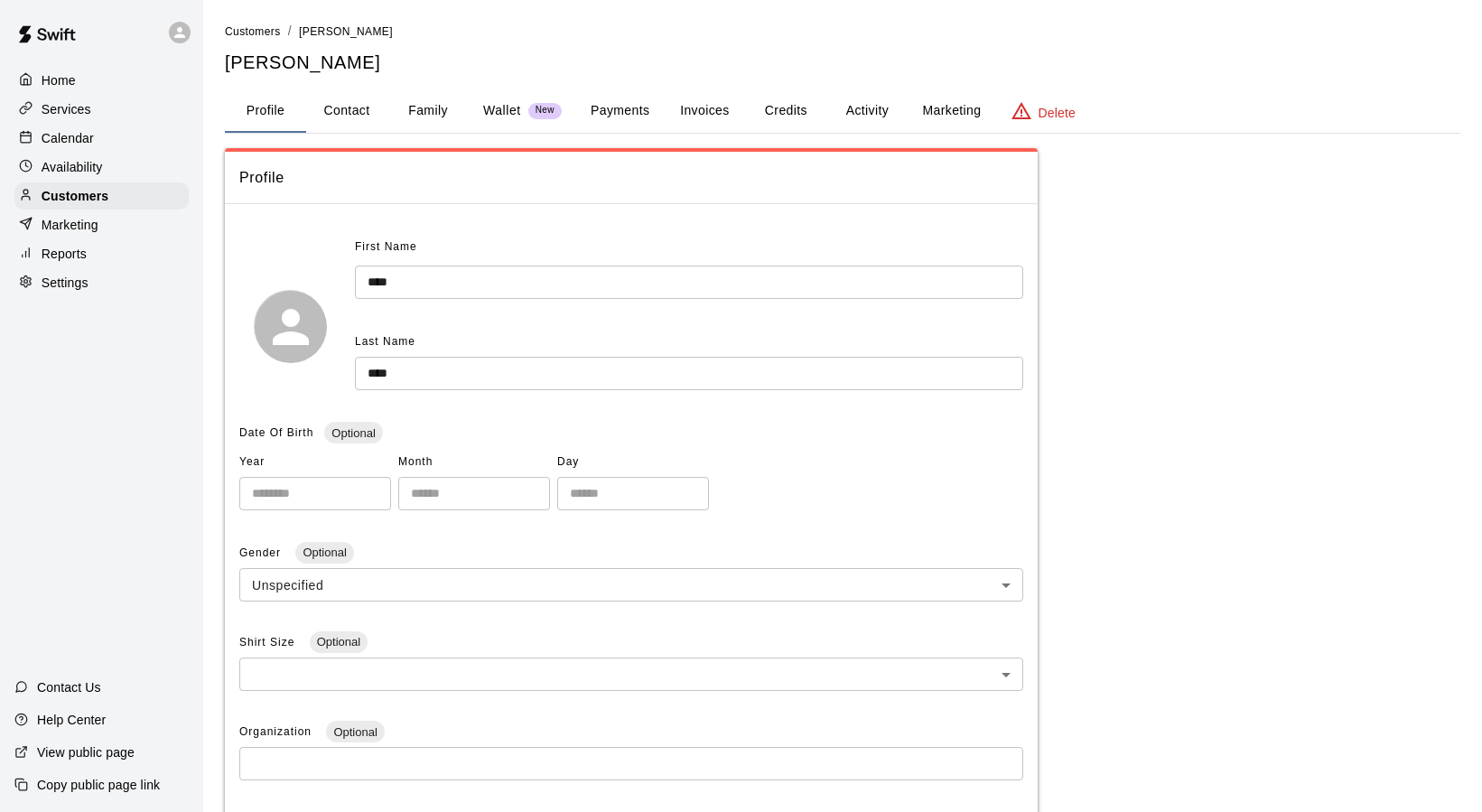
click at [884, 106] on button "Activity" at bounding box center [867, 111] width 81 height 44
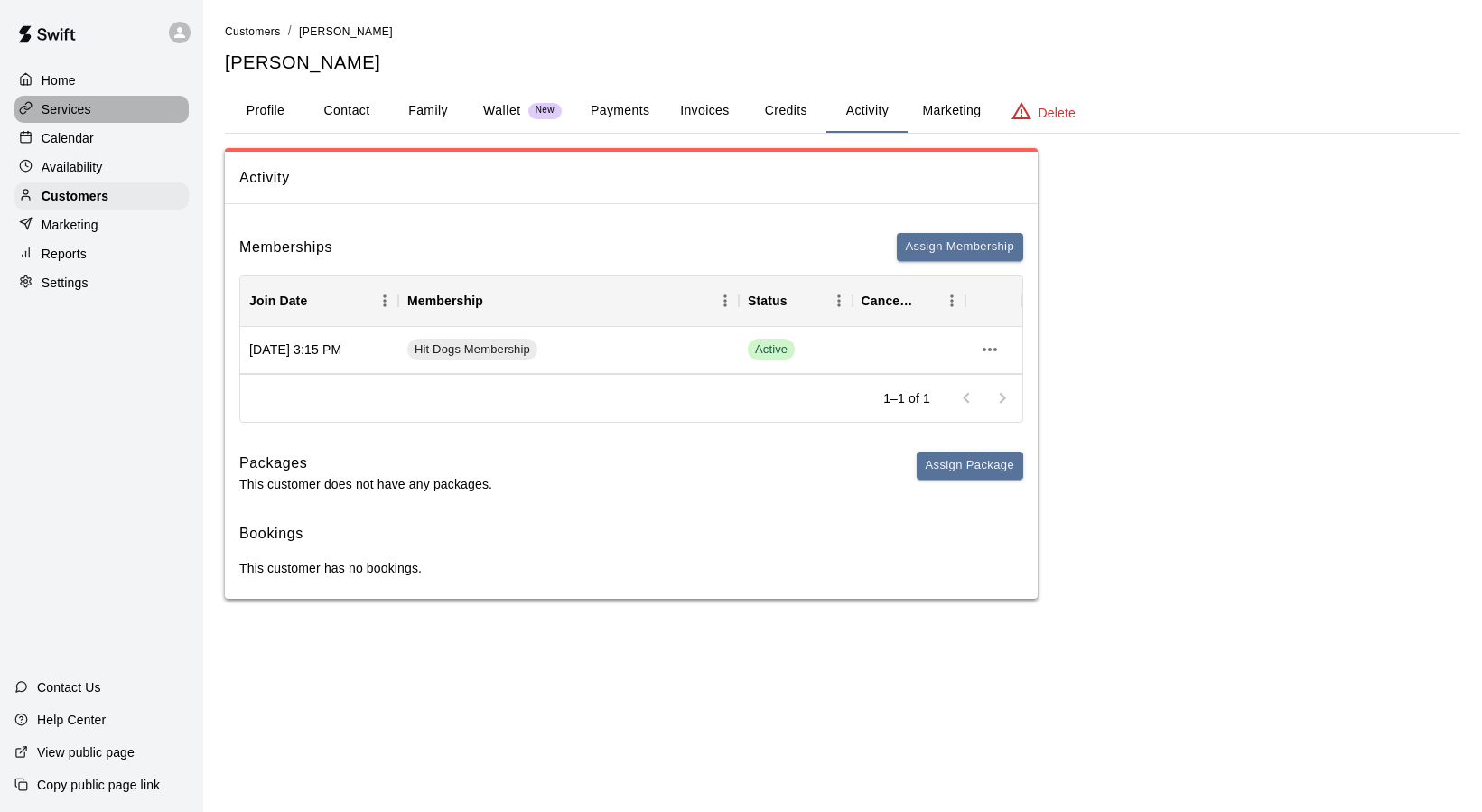
click at [58, 97] on div "Services" at bounding box center [101, 109] width 174 height 27
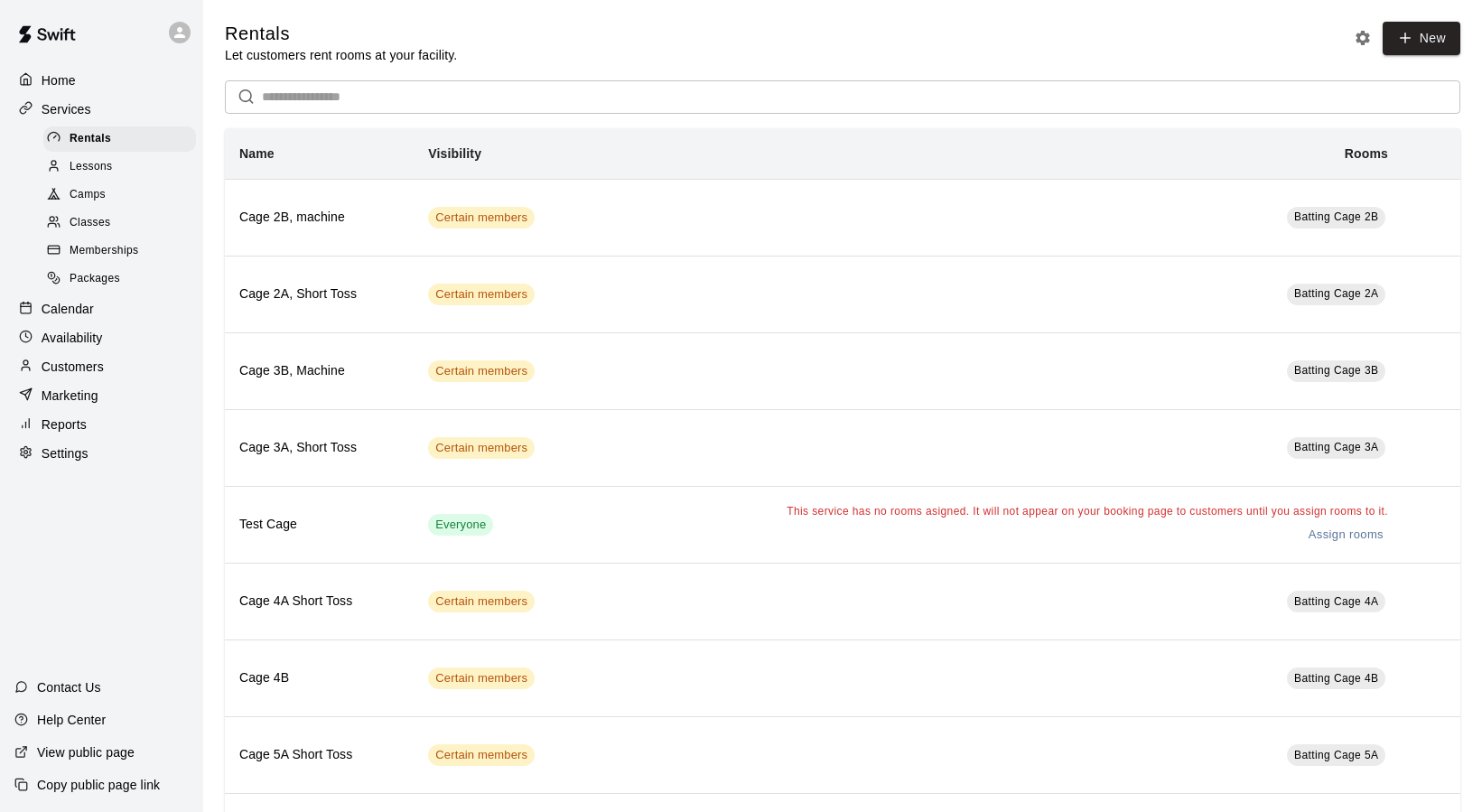
click at [77, 234] on div "Classes" at bounding box center [119, 223] width 152 height 26
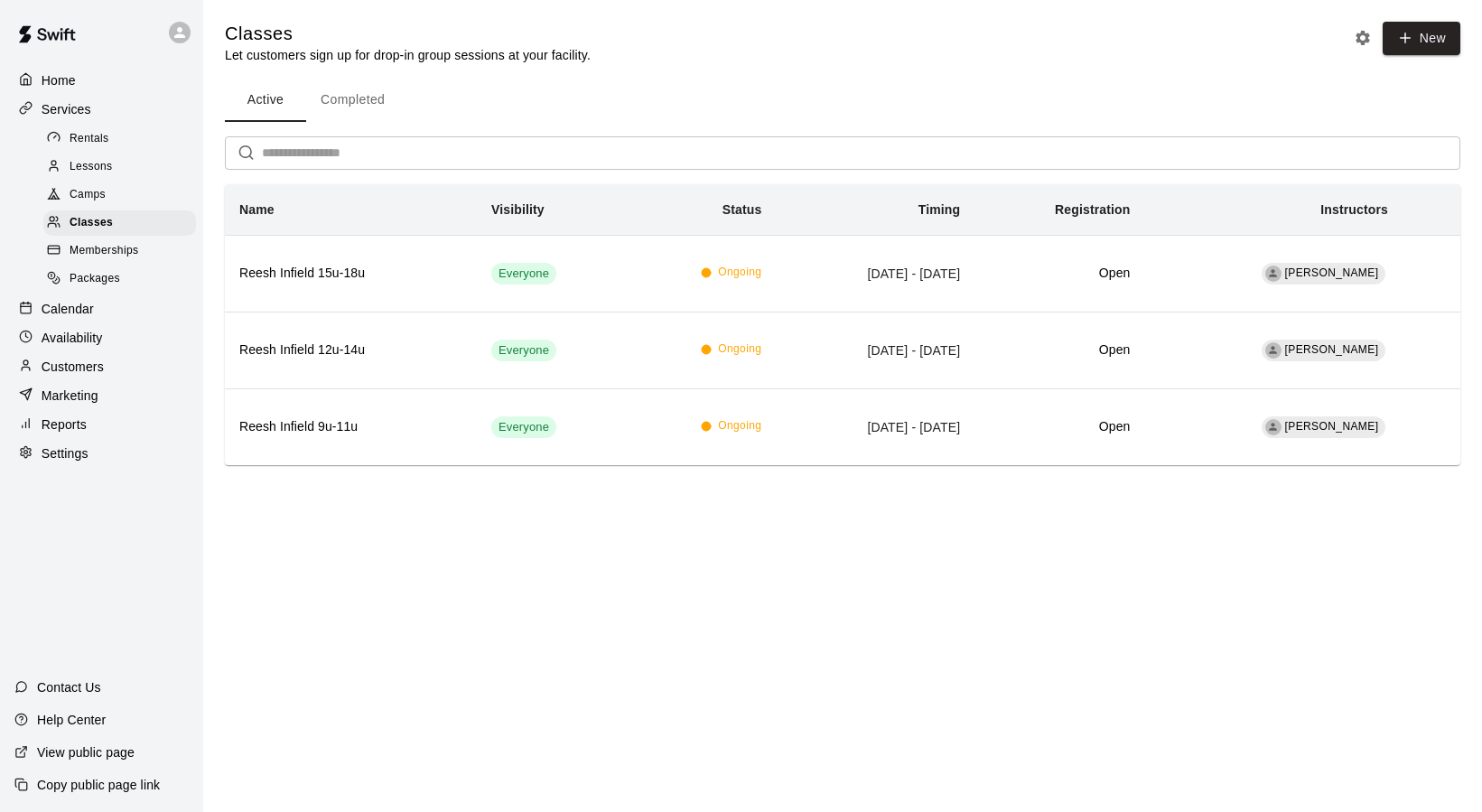
click at [68, 304] on p "Calendar" at bounding box center [67, 309] width 52 height 18
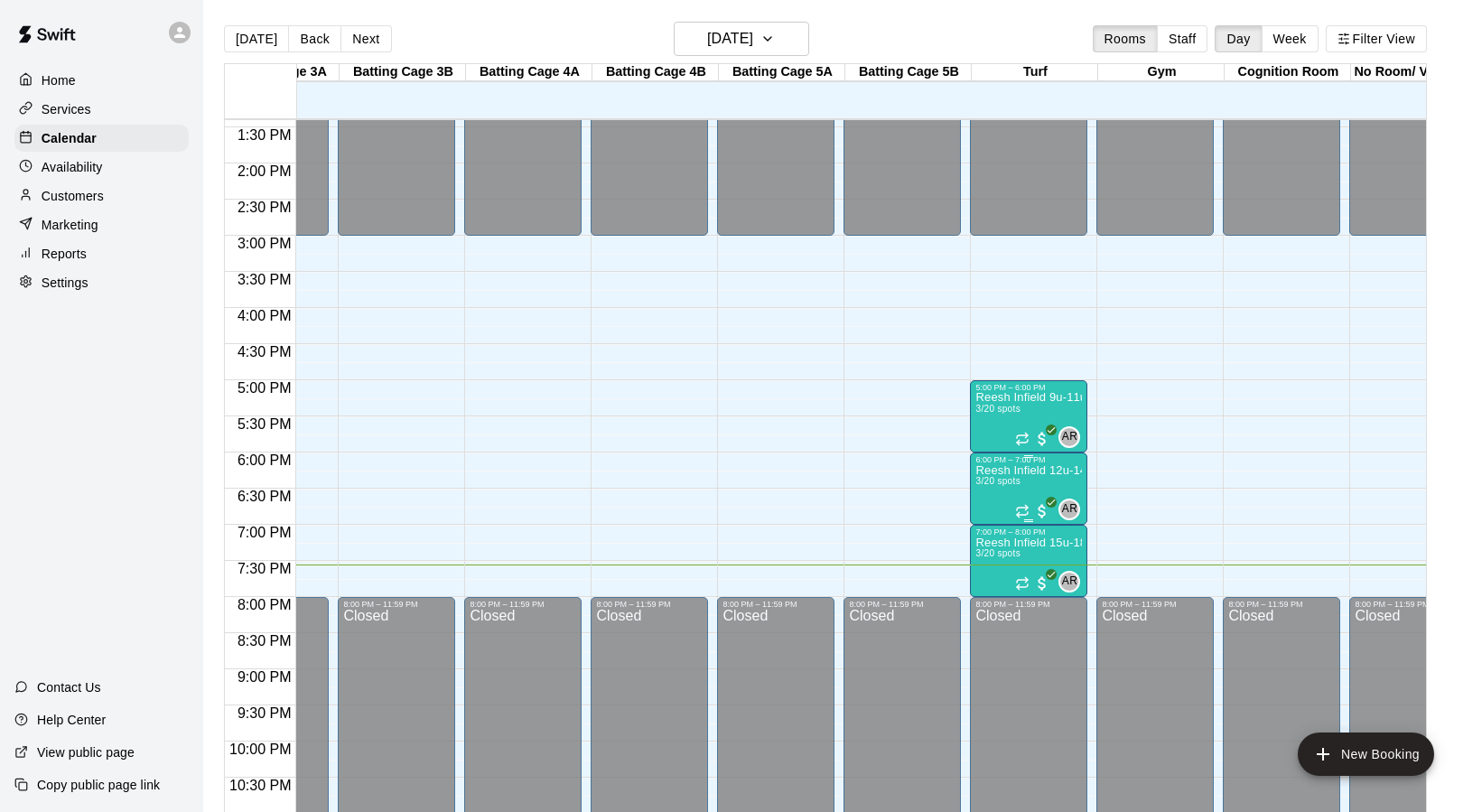
click at [1010, 470] on p "Reesh Infield 12u-14u" at bounding box center [1028, 470] width 107 height 0
click at [992, 531] on img "edit" at bounding box center [994, 532] width 21 height 21
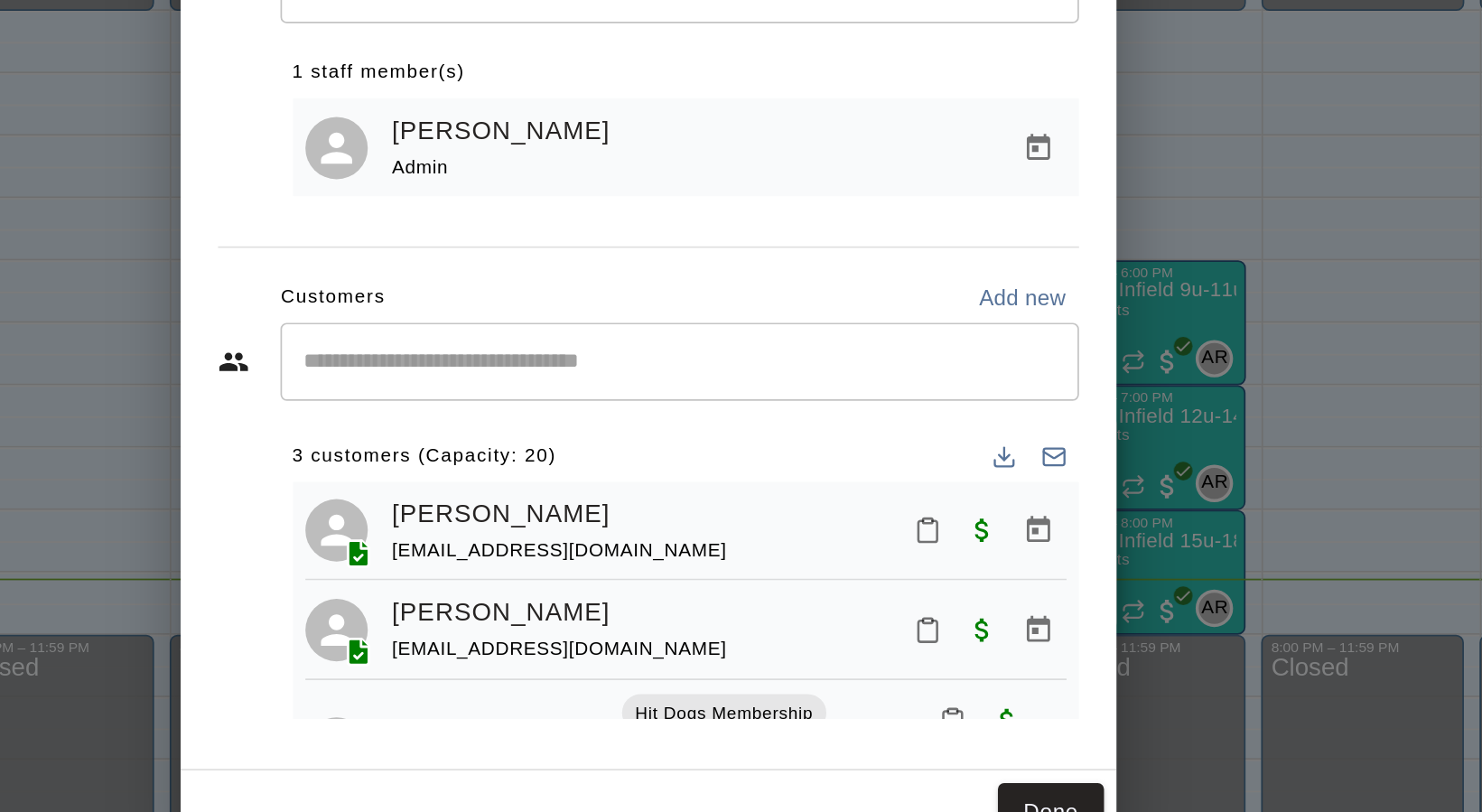
click at [1104, 341] on div "Manage participants & payments Staff ​ 1 staff member(s) [PERSON_NAME] Admin Cu…" at bounding box center [741, 406] width 1482 height 812
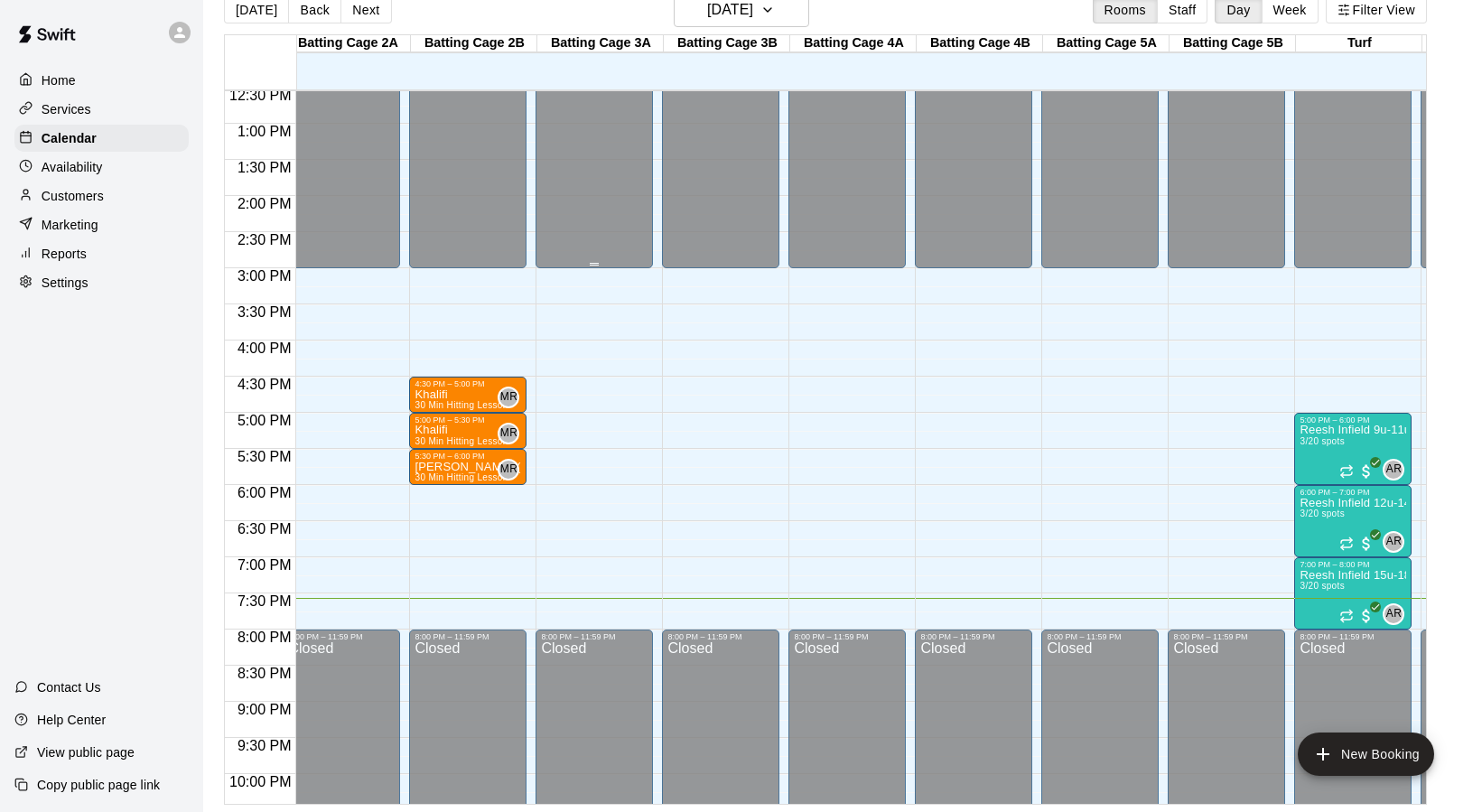
scroll to position [0, 213]
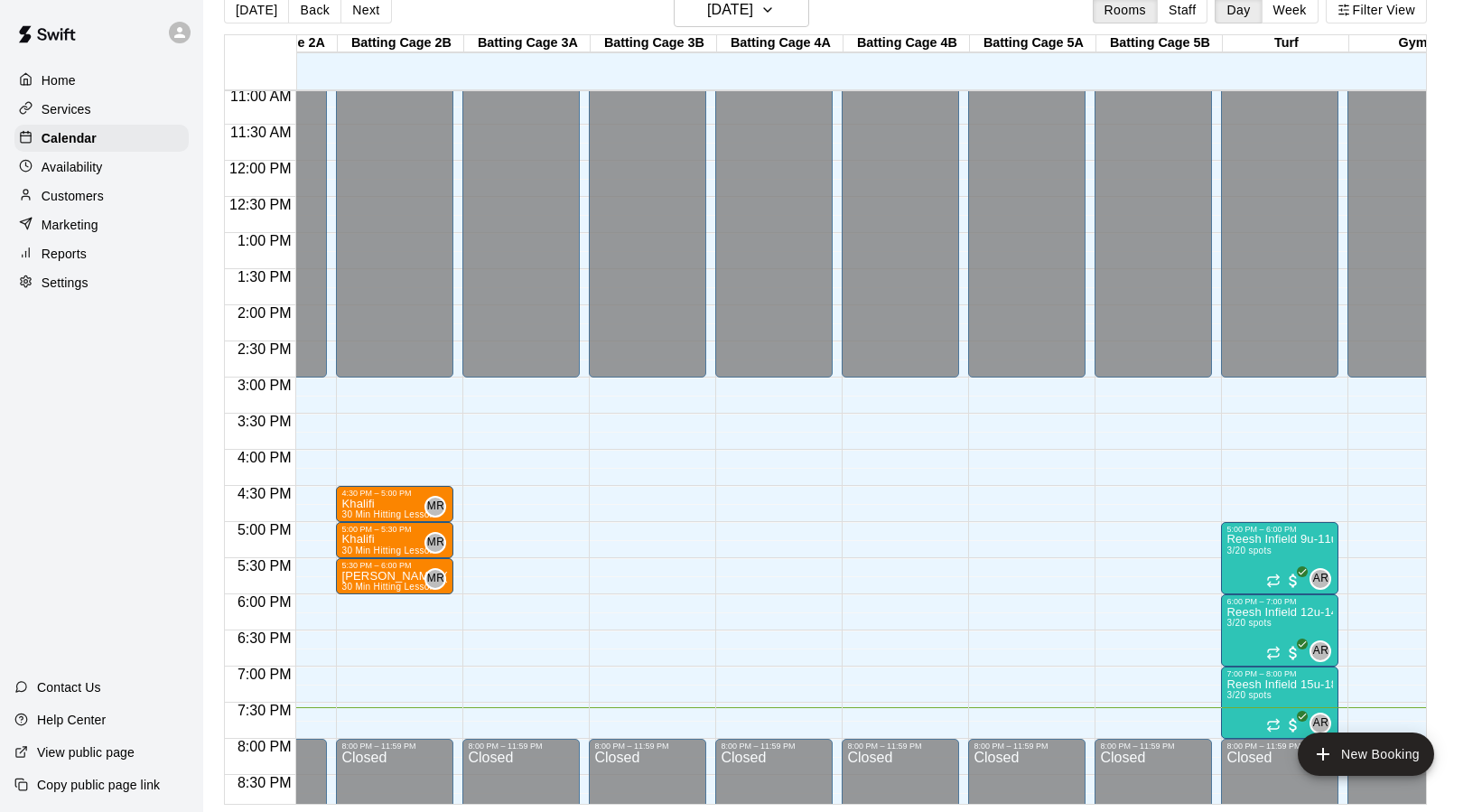
click at [51, 110] on p "Services" at bounding box center [67, 109] width 50 height 18
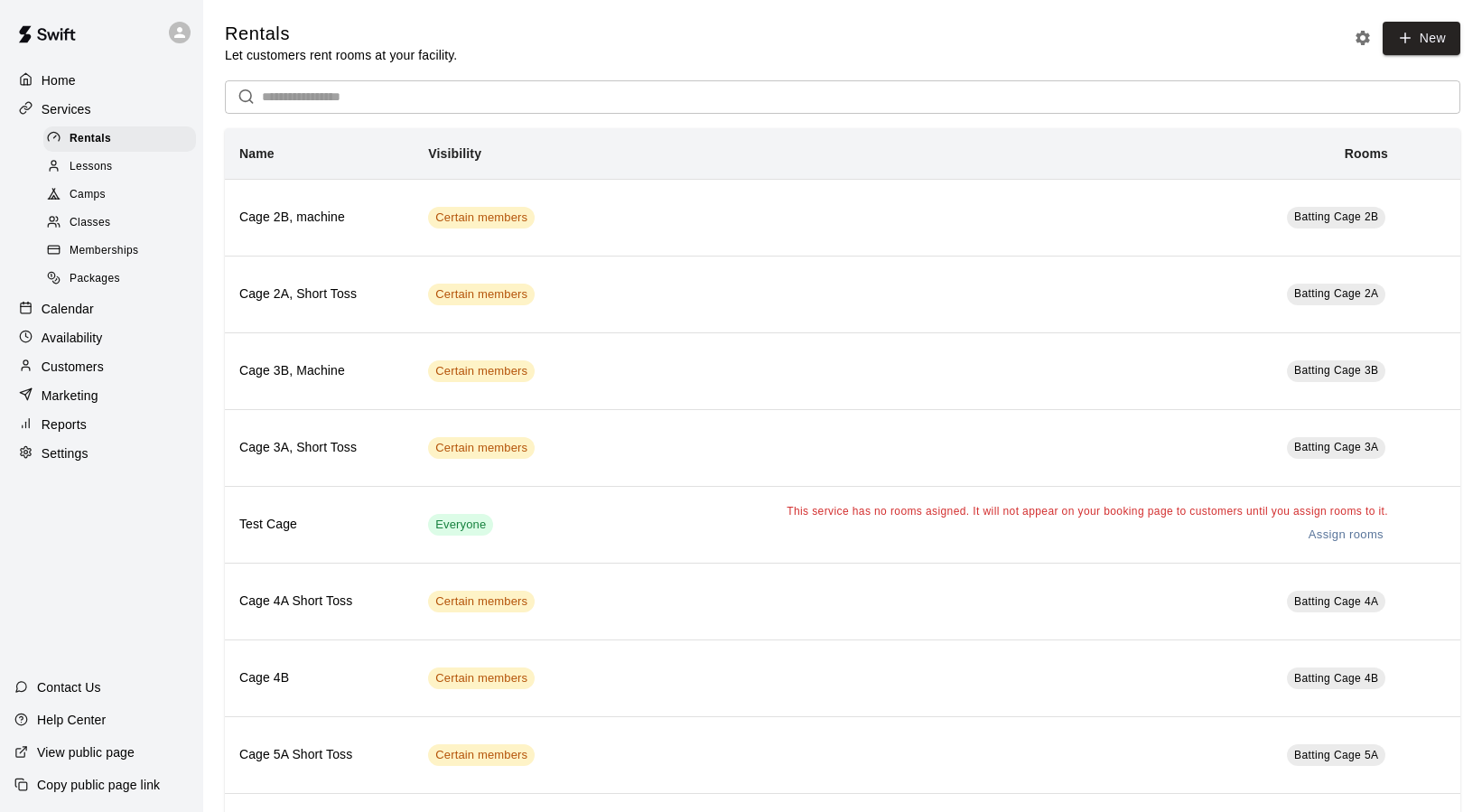
click at [98, 252] on span "Memberships" at bounding box center [103, 252] width 68 height 18
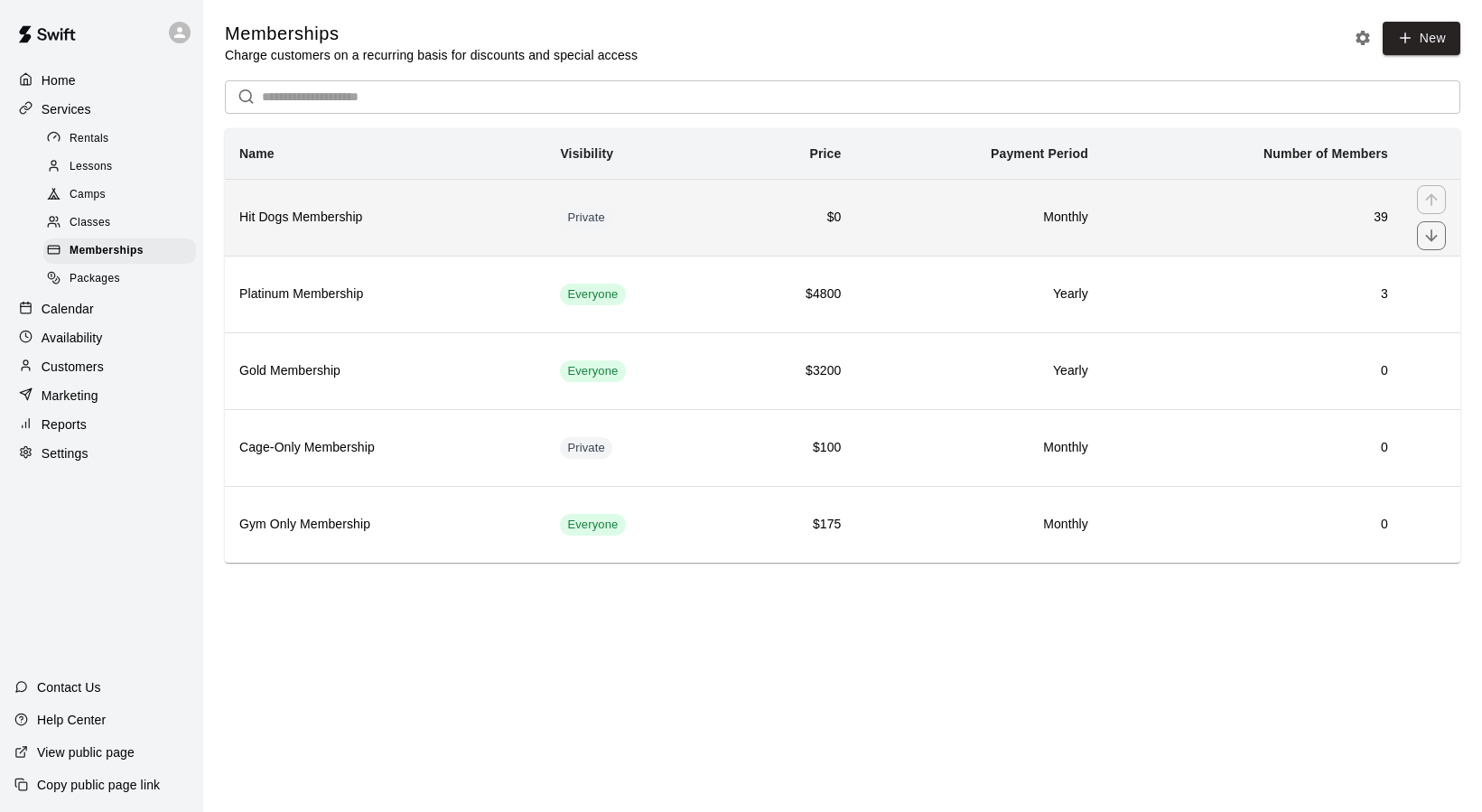
click at [395, 214] on h6 "Hit Dogs Membership" at bounding box center [386, 218] width 292 height 20
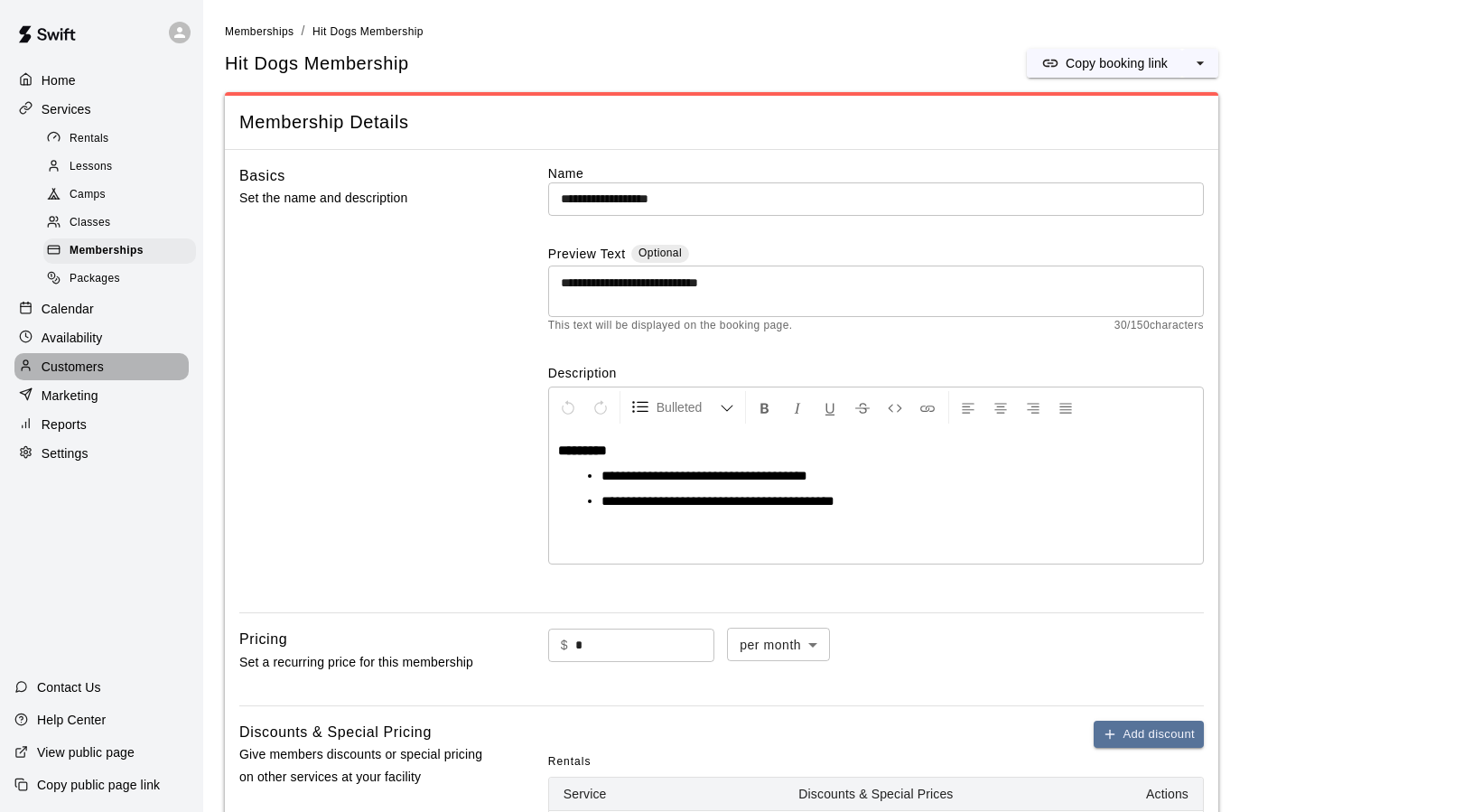
click at [61, 361] on p "Customers" at bounding box center [73, 366] width 62 height 18
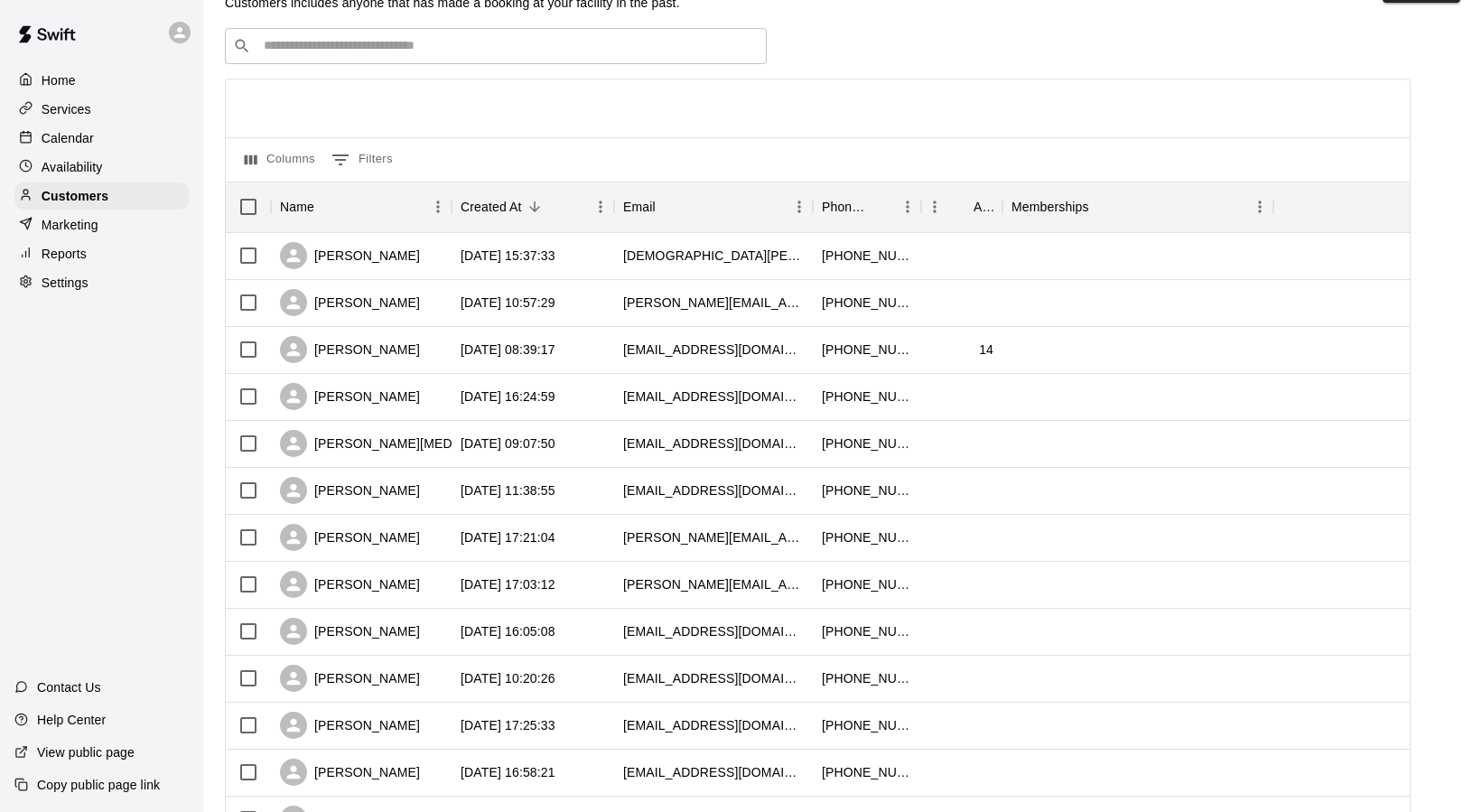
scroll to position [53, 0]
click at [445, 396] on div "[PERSON_NAME]" at bounding box center [361, 396] width 180 height 47
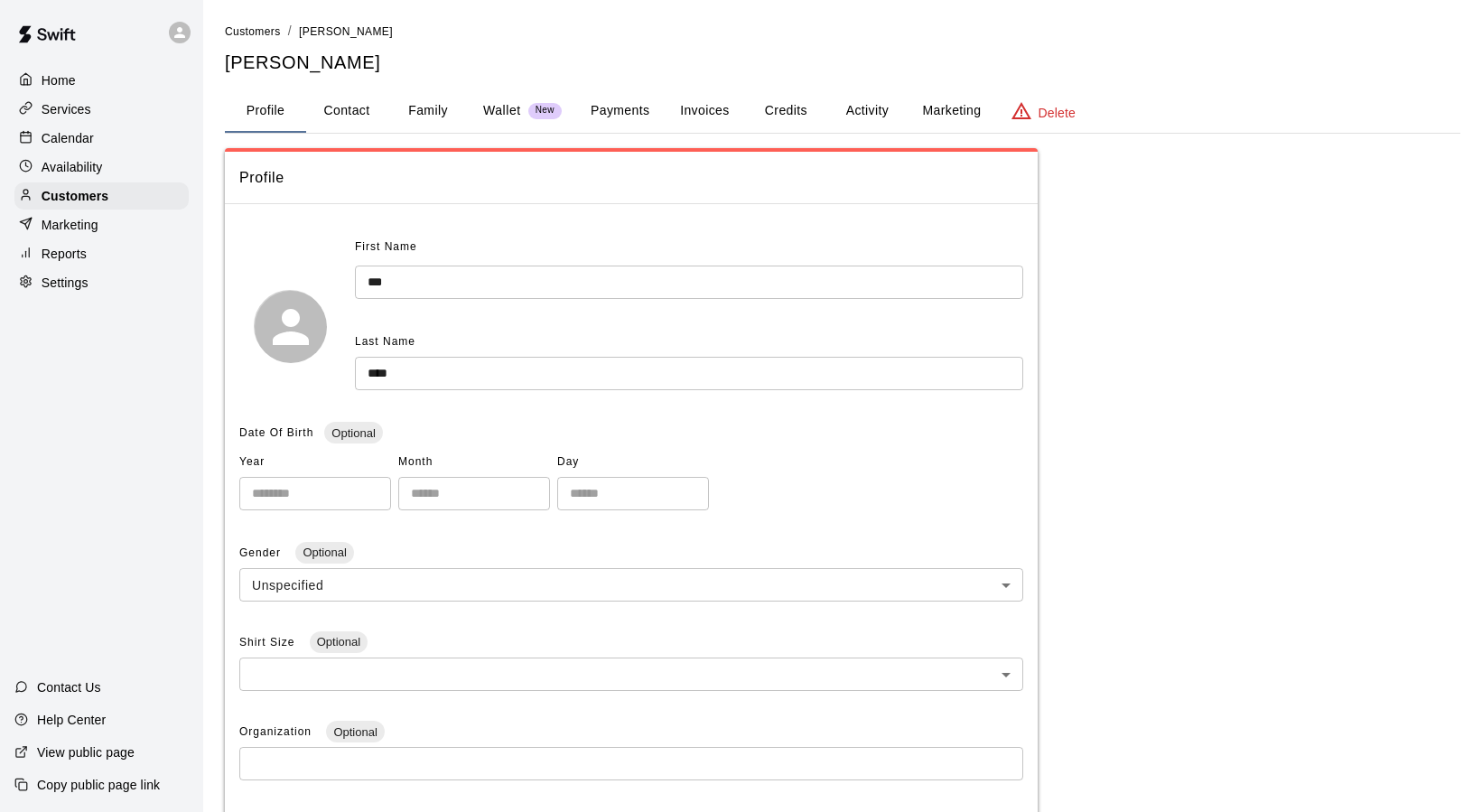
click at [879, 112] on button "Activity" at bounding box center [867, 111] width 81 height 44
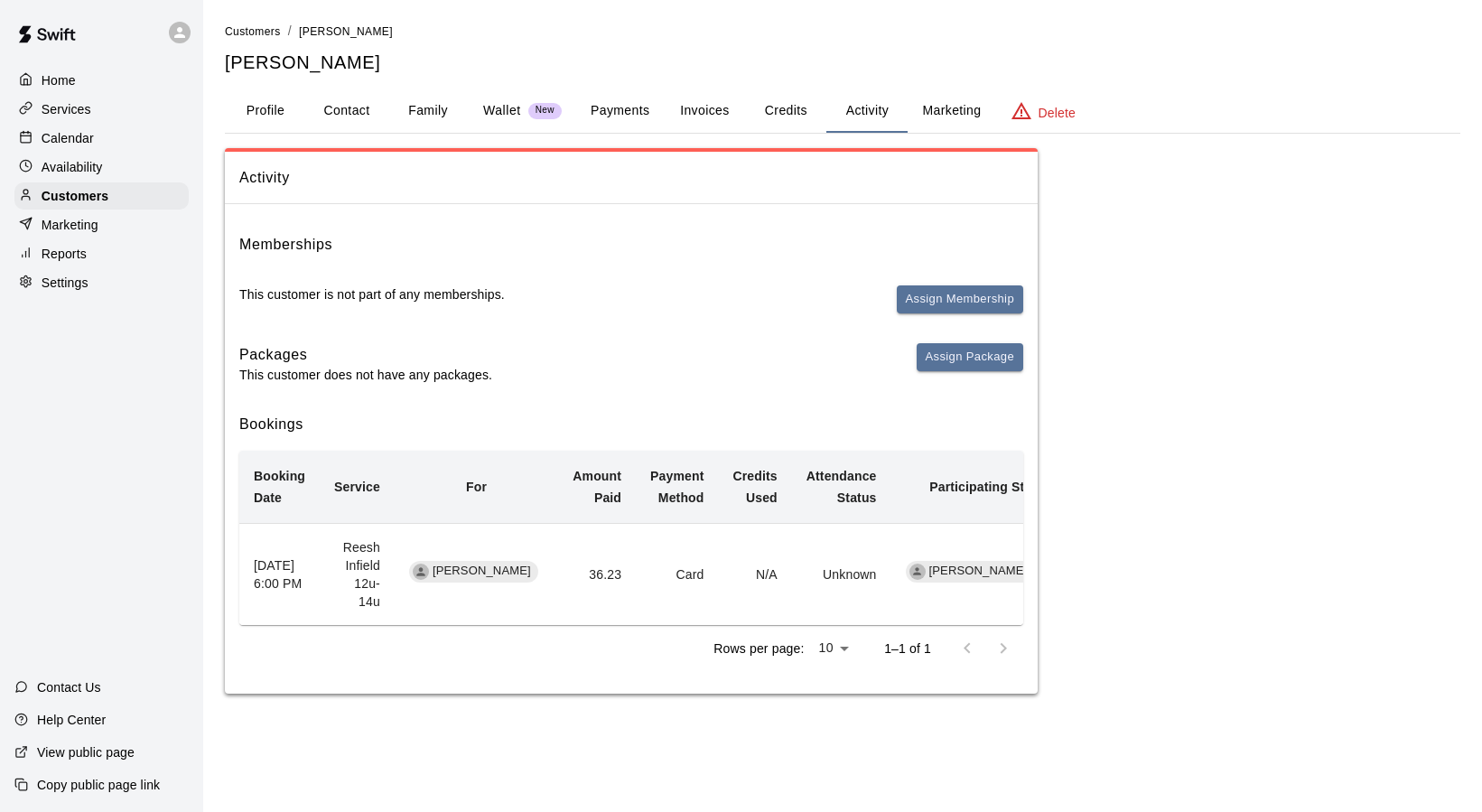
click at [631, 111] on button "Payments" at bounding box center [620, 111] width 87 height 44
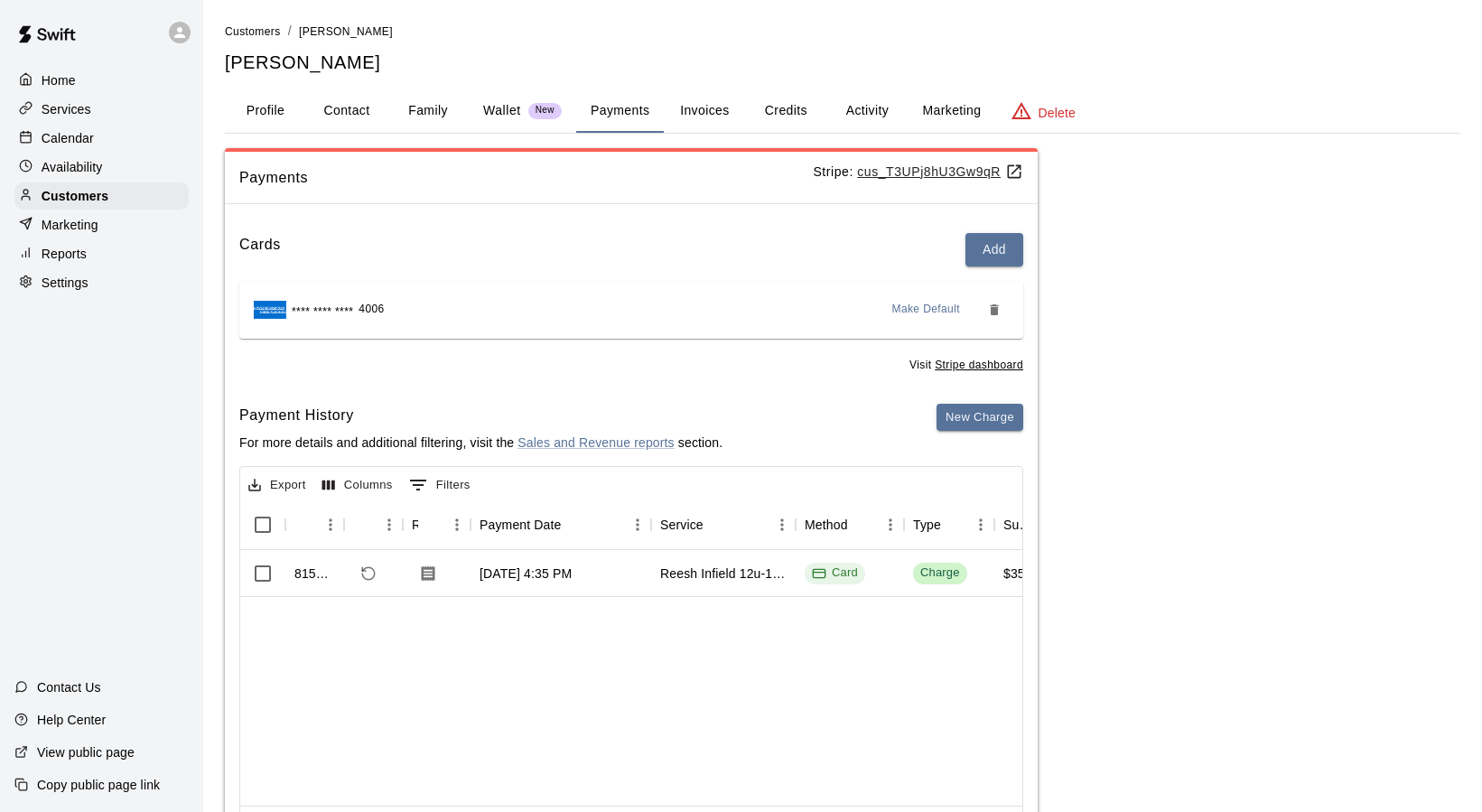
click at [286, 111] on button "Profile" at bounding box center [265, 111] width 81 height 44
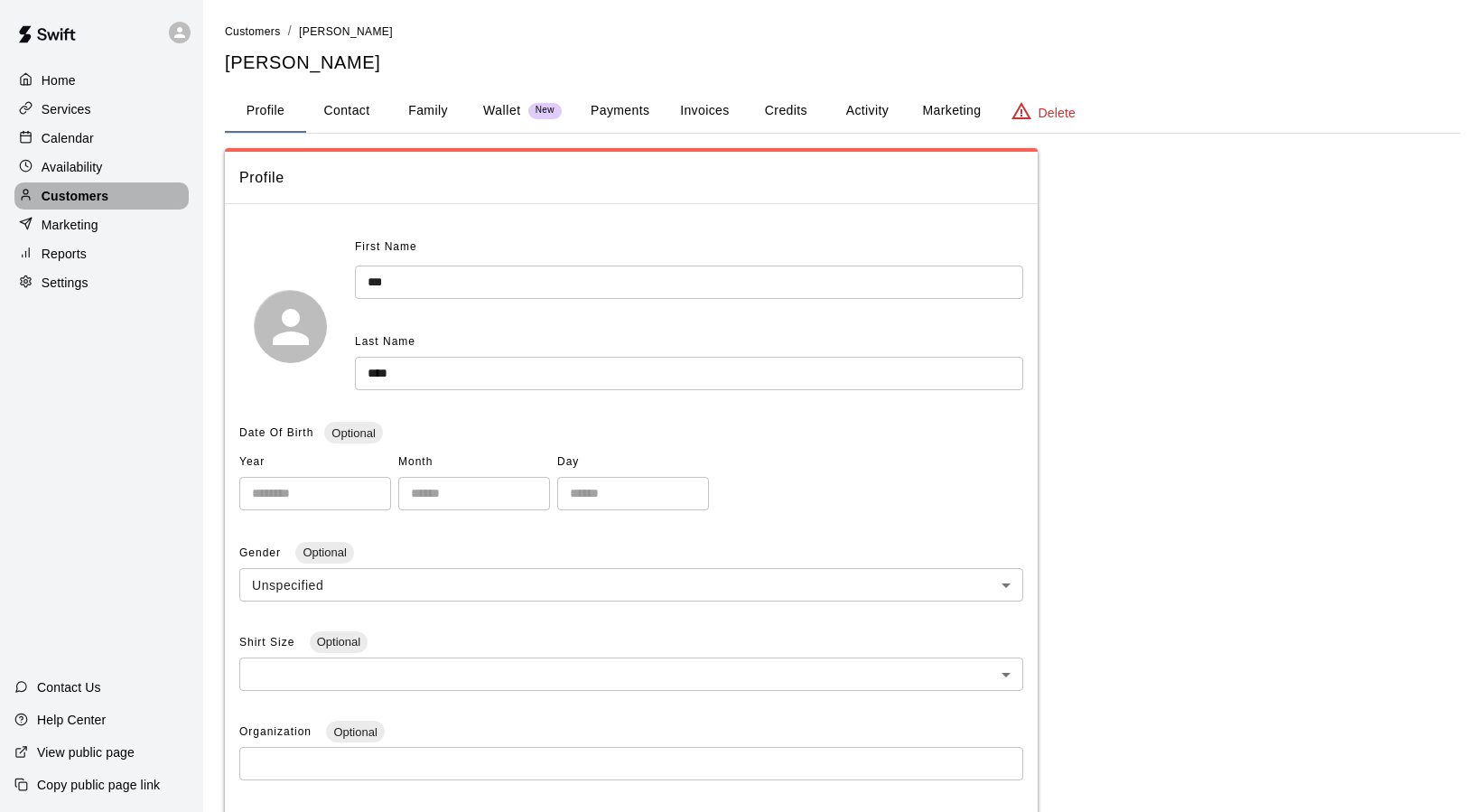
click at [59, 191] on p "Customers" at bounding box center [75, 196] width 67 height 18
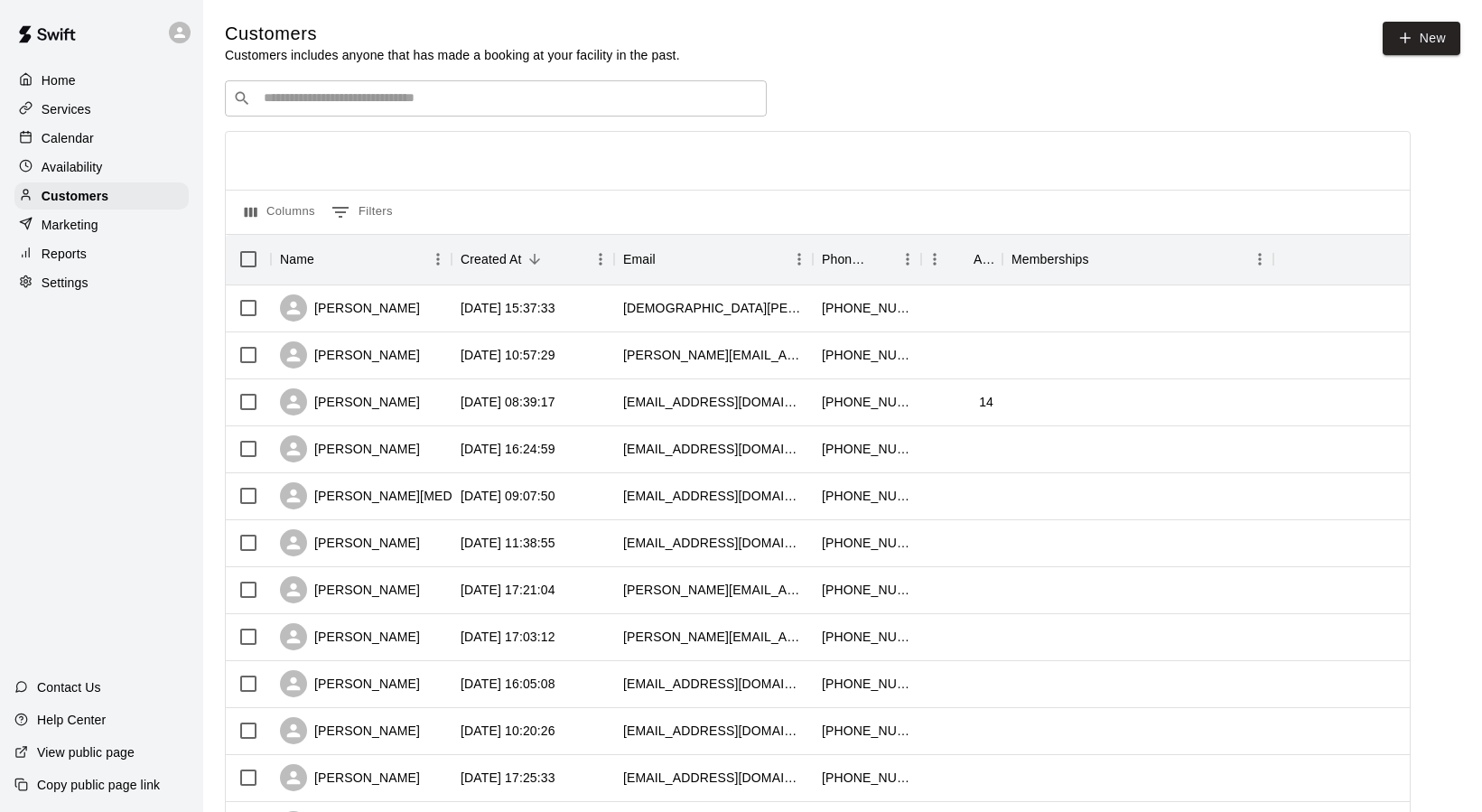
click at [334, 106] on input "Search customers by name or email" at bounding box center [508, 98] width 500 height 18
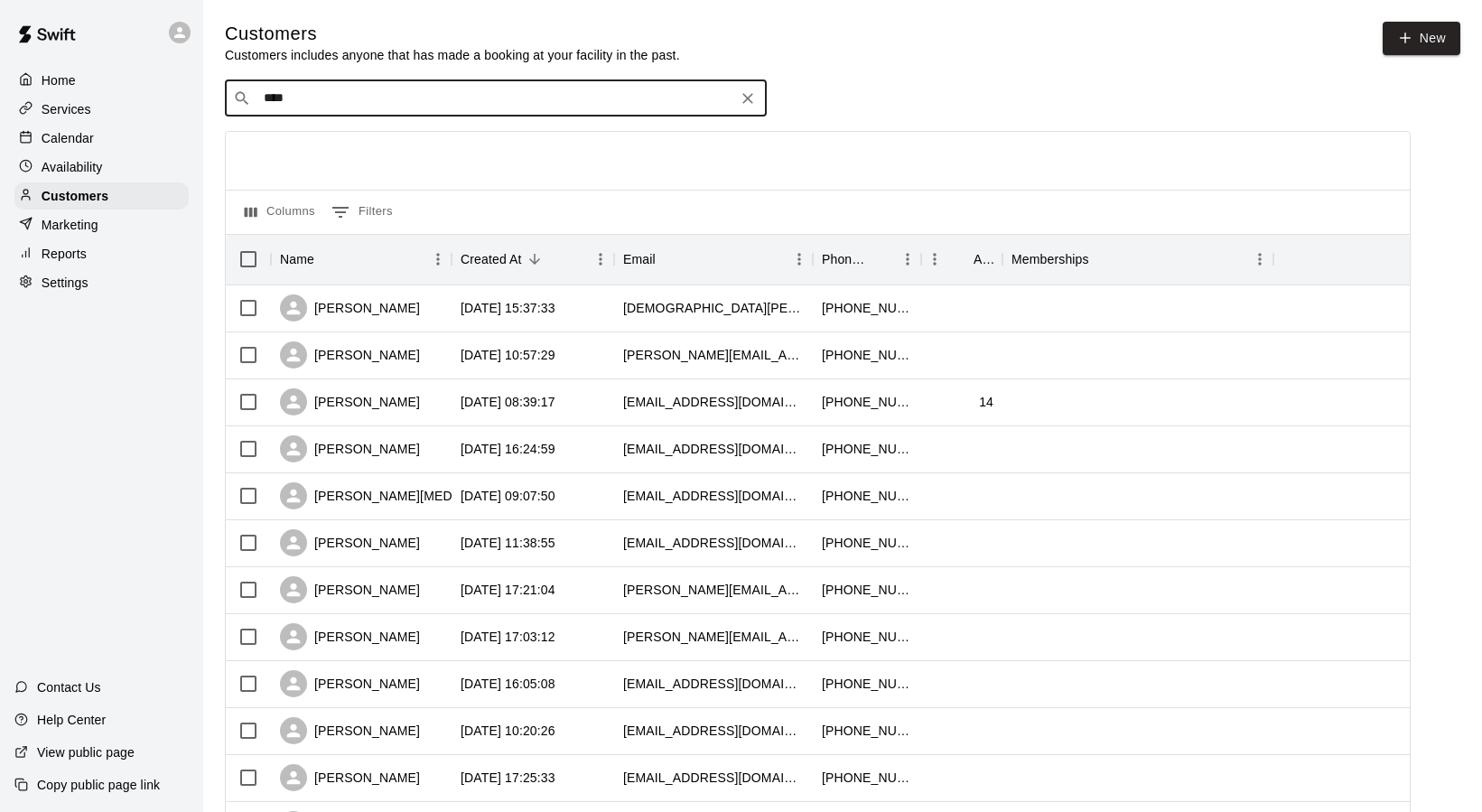
type input "****"
click at [242, 99] on icon "Search customers by name or email" at bounding box center [242, 98] width 18 height 18
click at [253, 102] on div "​ **** ​" at bounding box center [496, 98] width 542 height 36
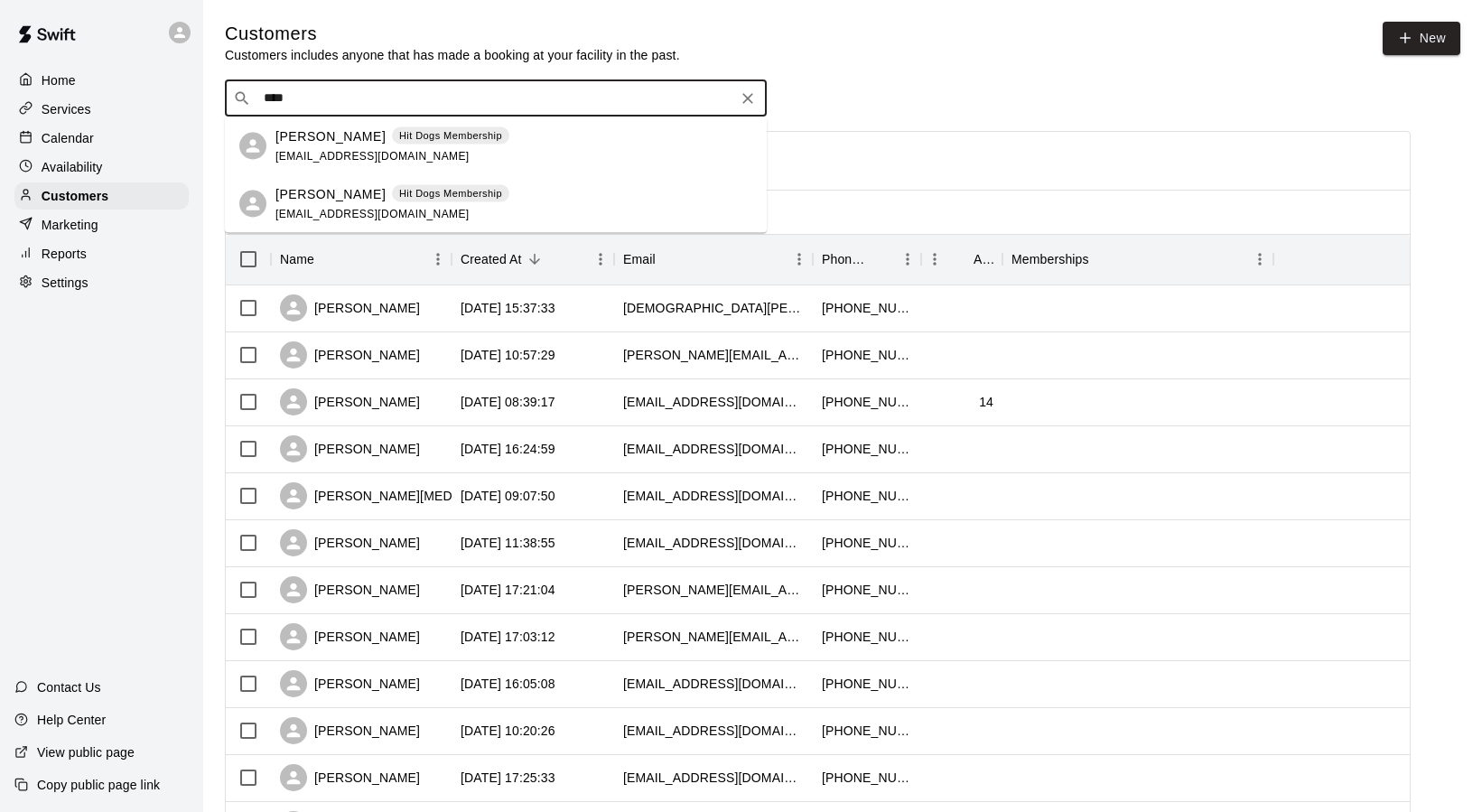
click at [253, 102] on div "​ **** ​" at bounding box center [496, 98] width 542 height 36
click at [264, 133] on div "[PERSON_NAME] Hit Dogs Membership [EMAIL_ADDRESS][DOMAIN_NAME]" at bounding box center [496, 146] width 542 height 57
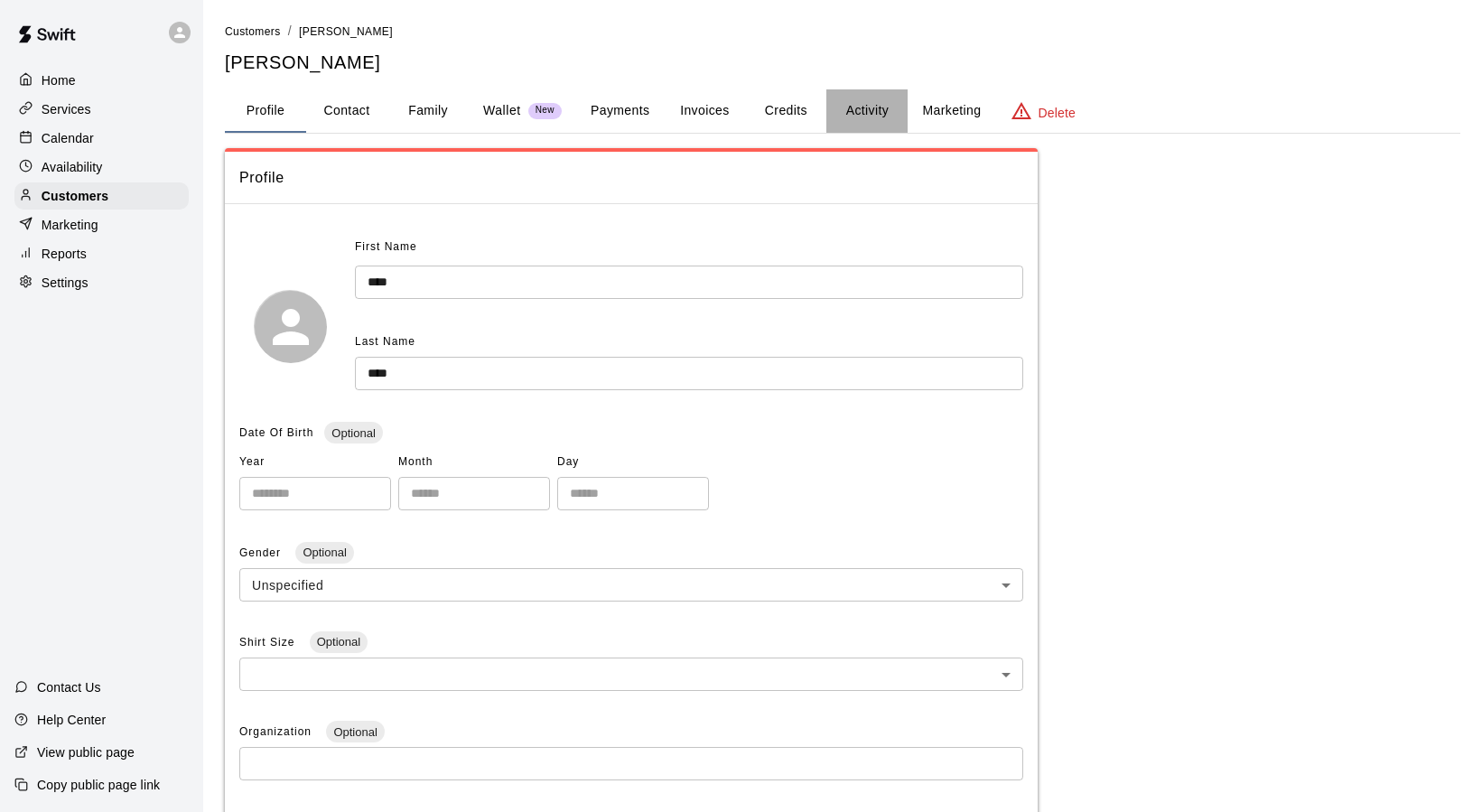
click at [861, 116] on button "Activity" at bounding box center [867, 111] width 81 height 44
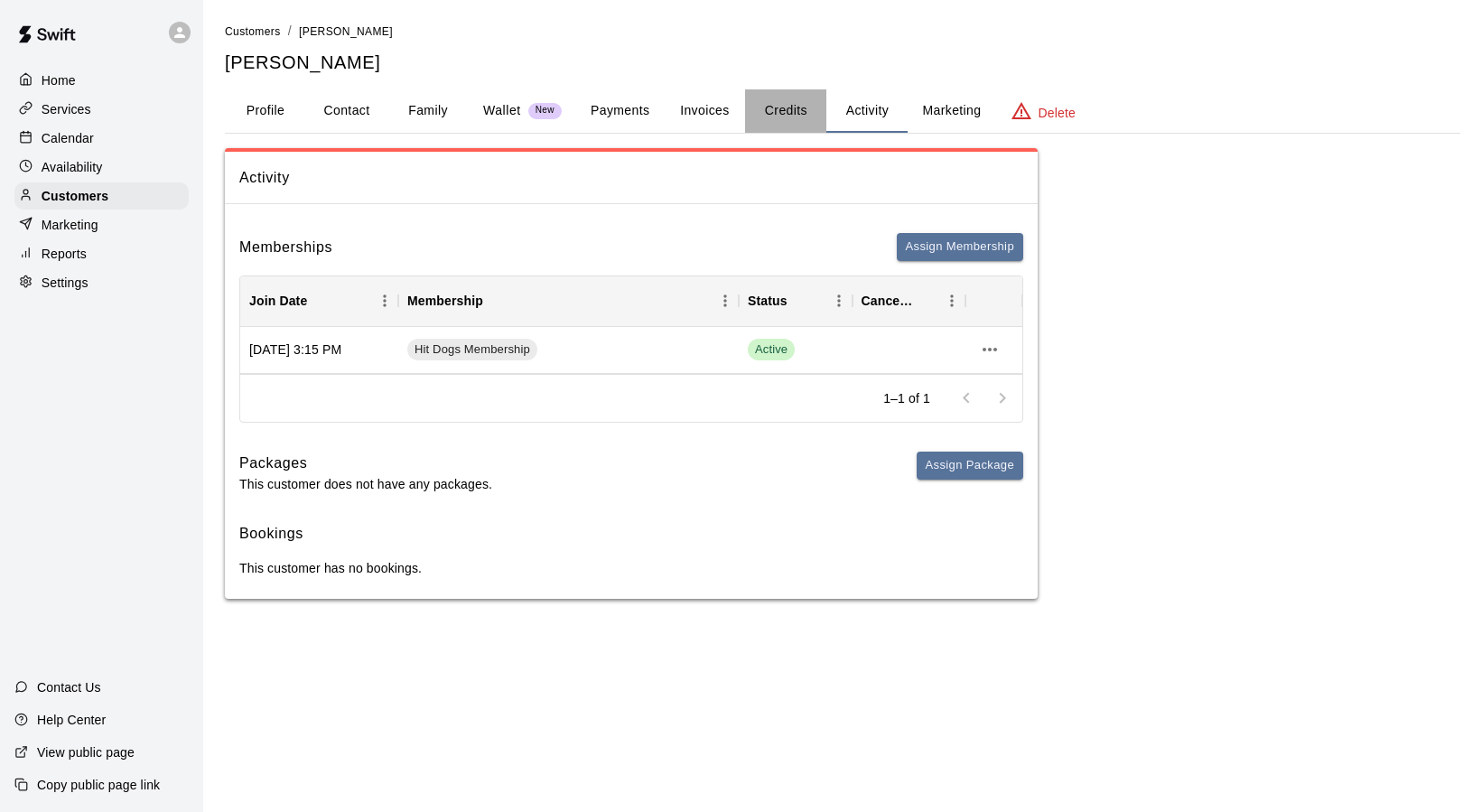
click at [795, 111] on button "Credits" at bounding box center [786, 111] width 81 height 44
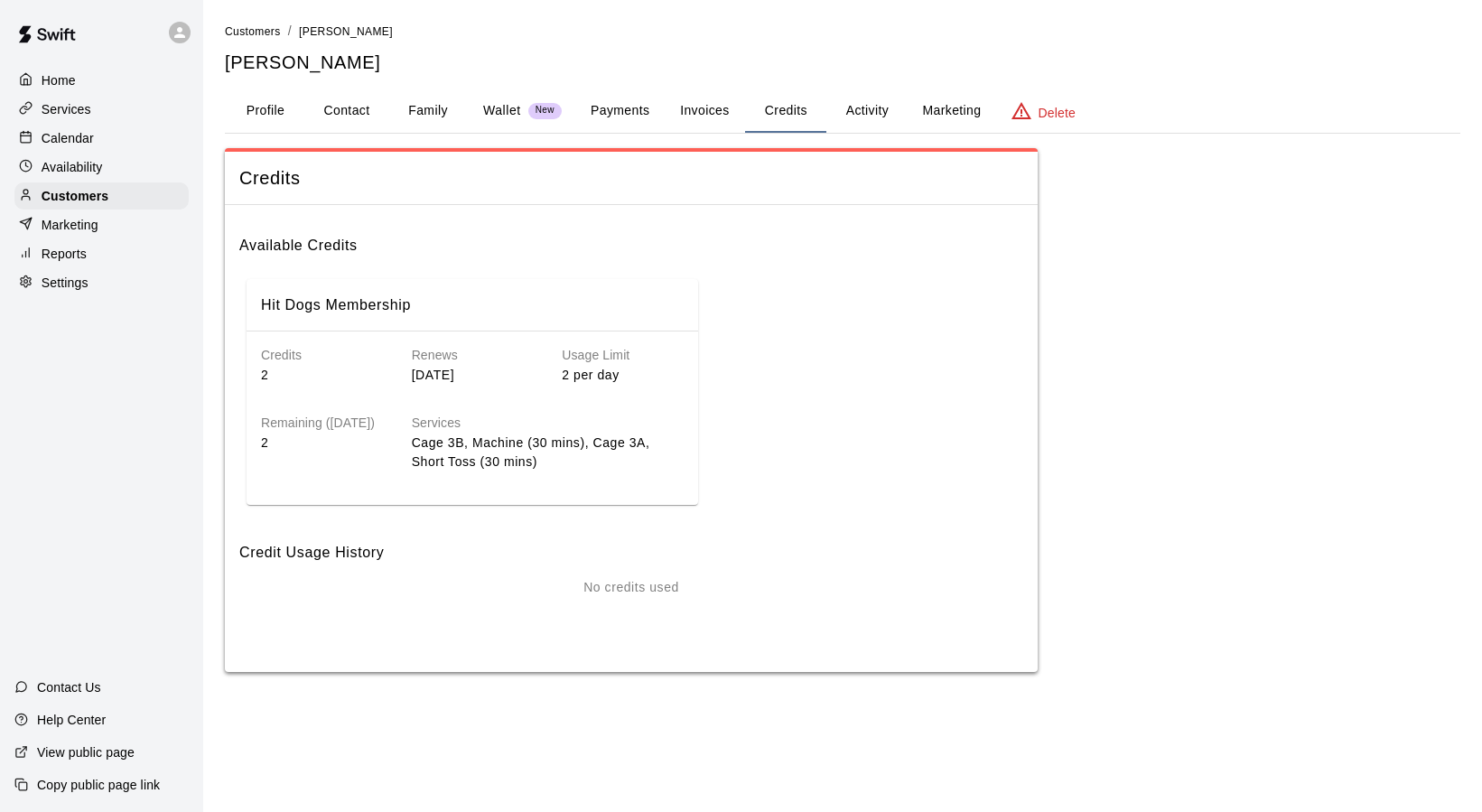
click at [719, 113] on button "Invoices" at bounding box center [704, 111] width 81 height 44
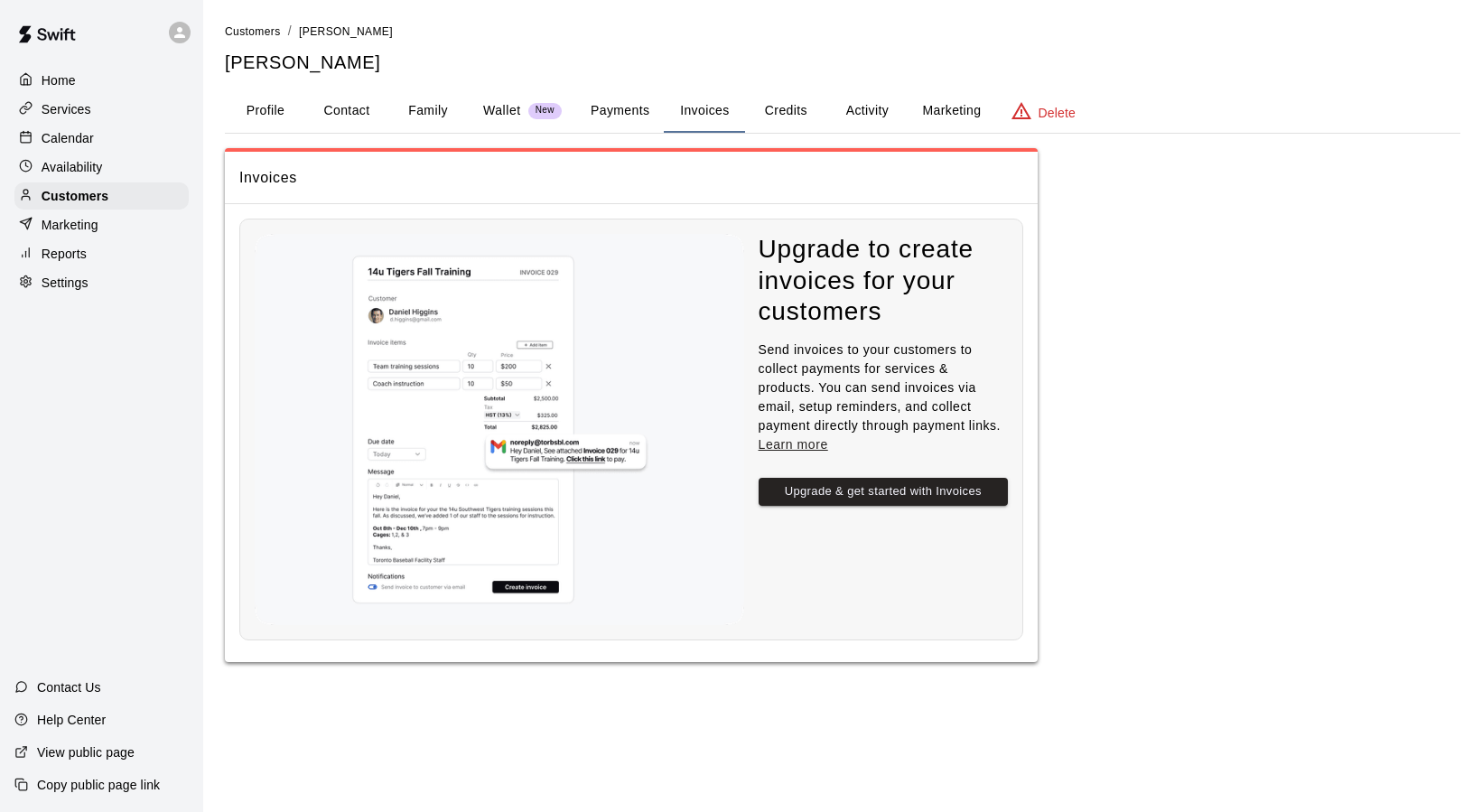
click at [614, 111] on button "Payments" at bounding box center [620, 111] width 87 height 44
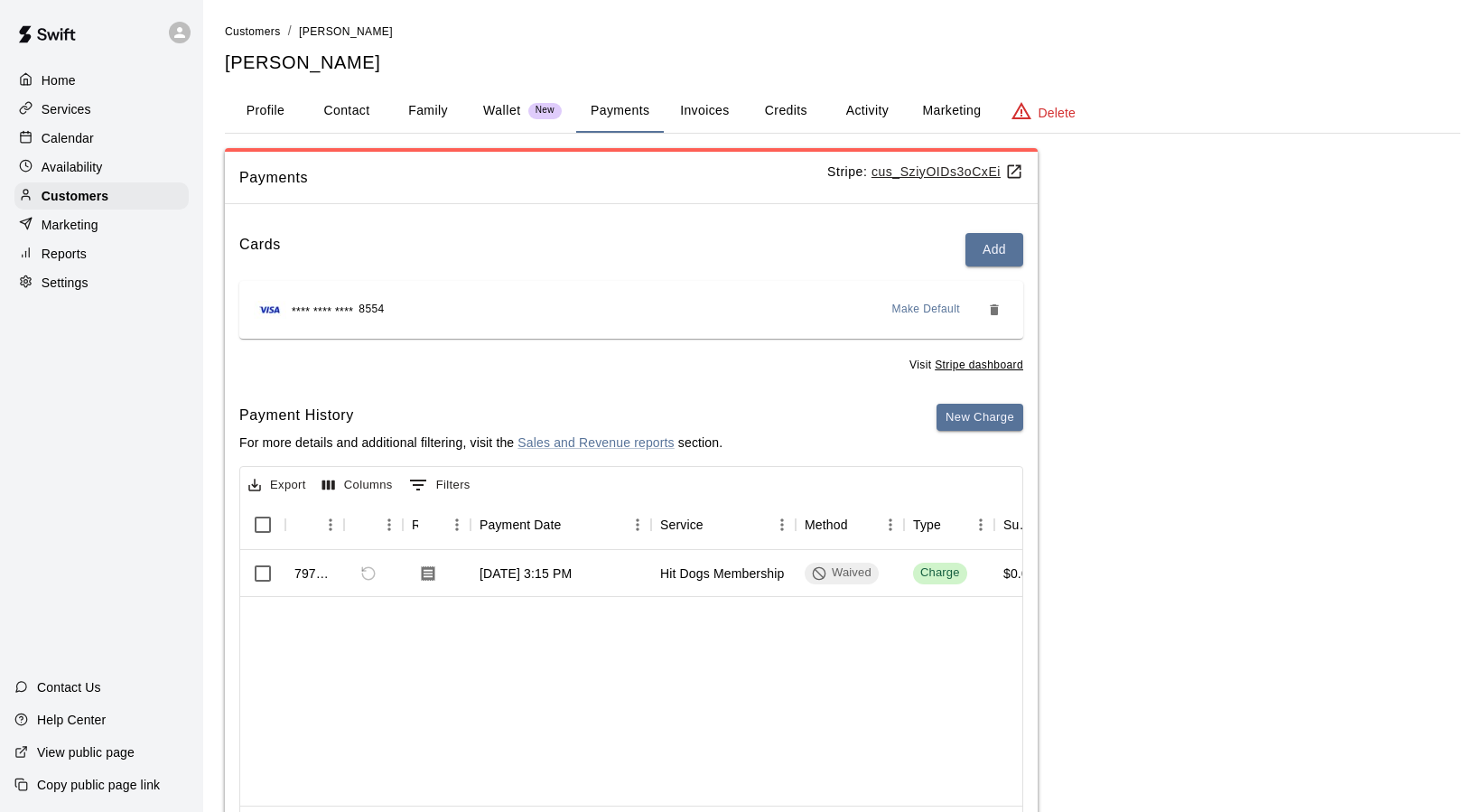
click at [509, 113] on p "Wallet" at bounding box center [502, 110] width 38 height 19
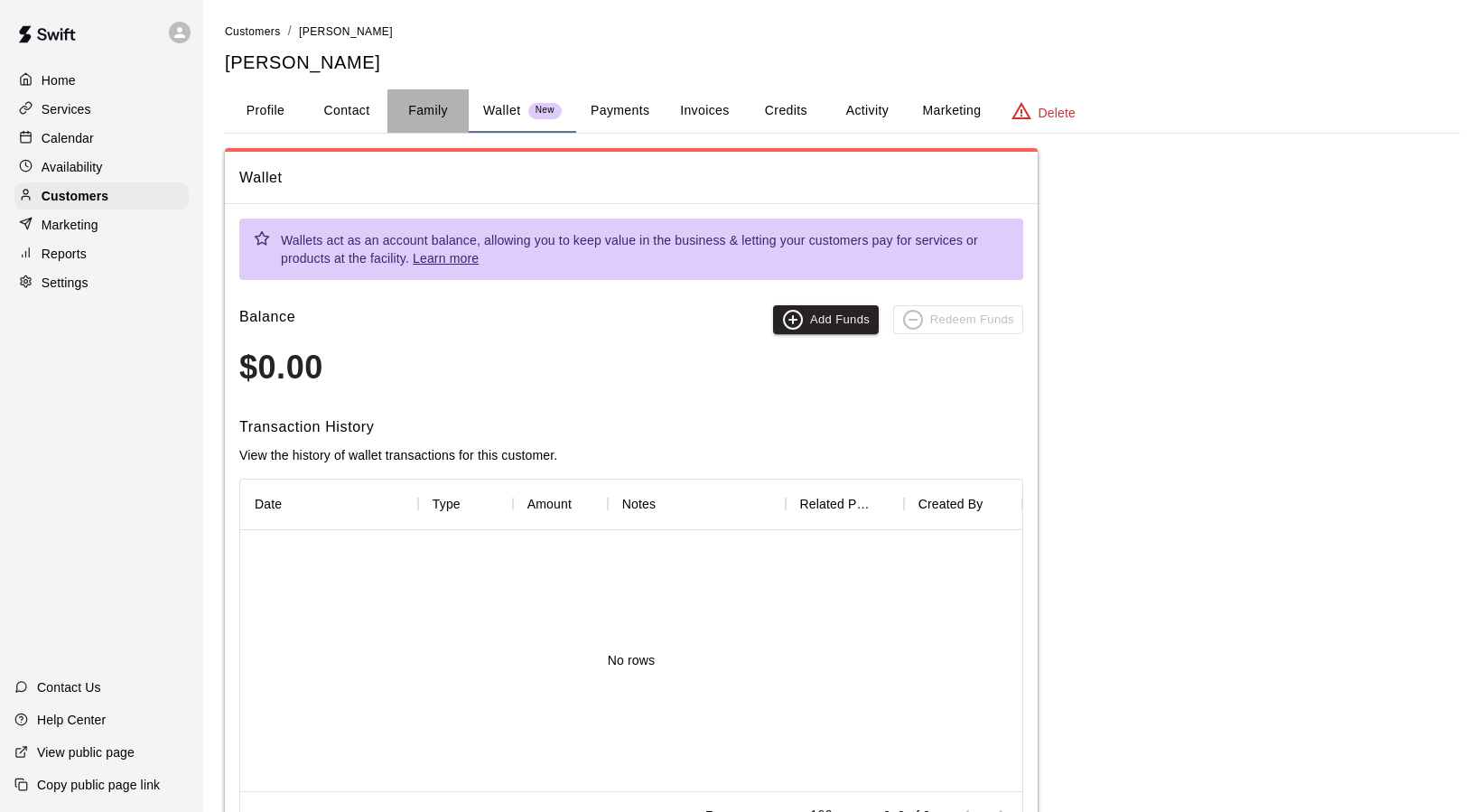
click at [422, 110] on button "Family" at bounding box center [427, 111] width 81 height 44
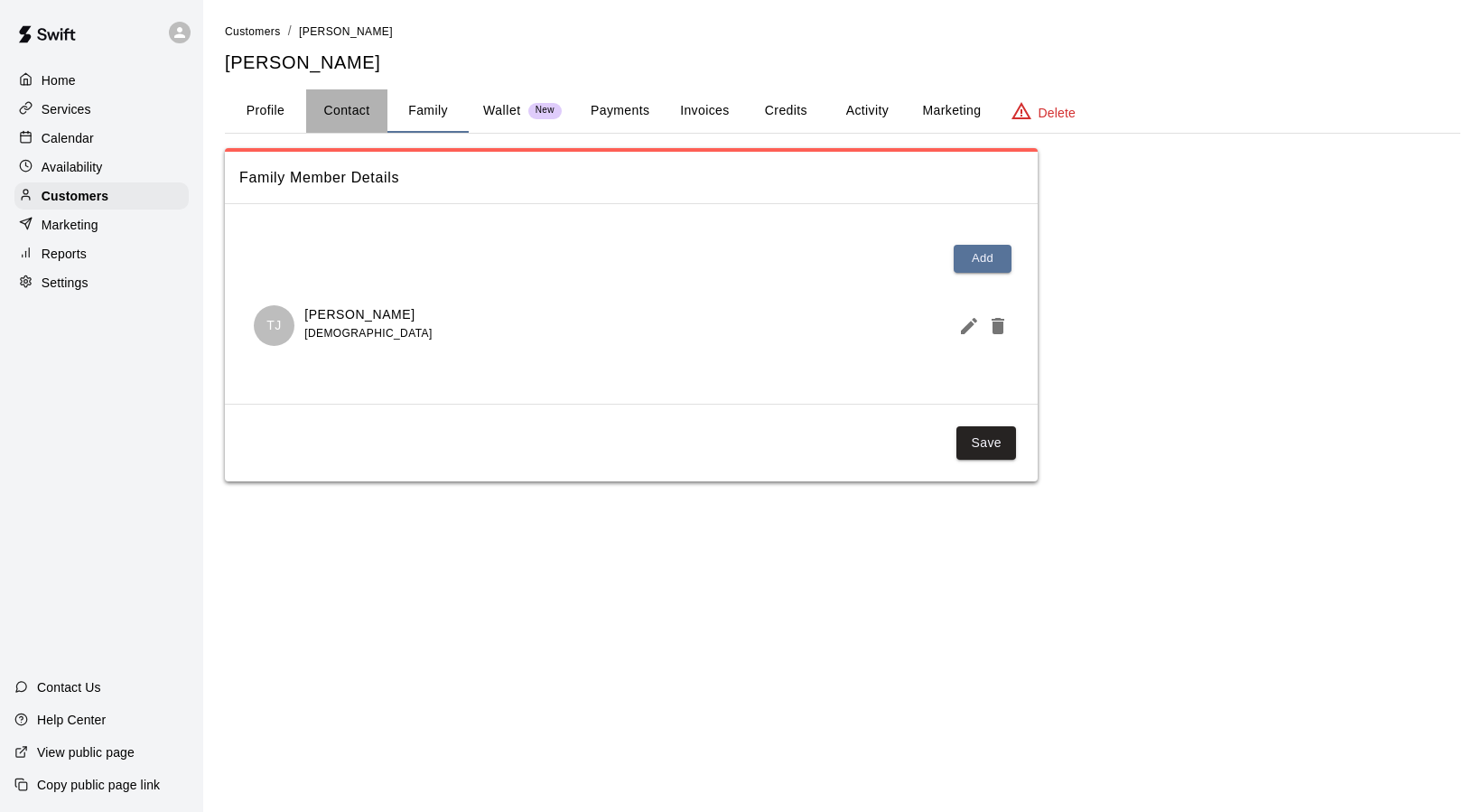
click at [371, 111] on button "Contact" at bounding box center [346, 111] width 81 height 44
select select "**"
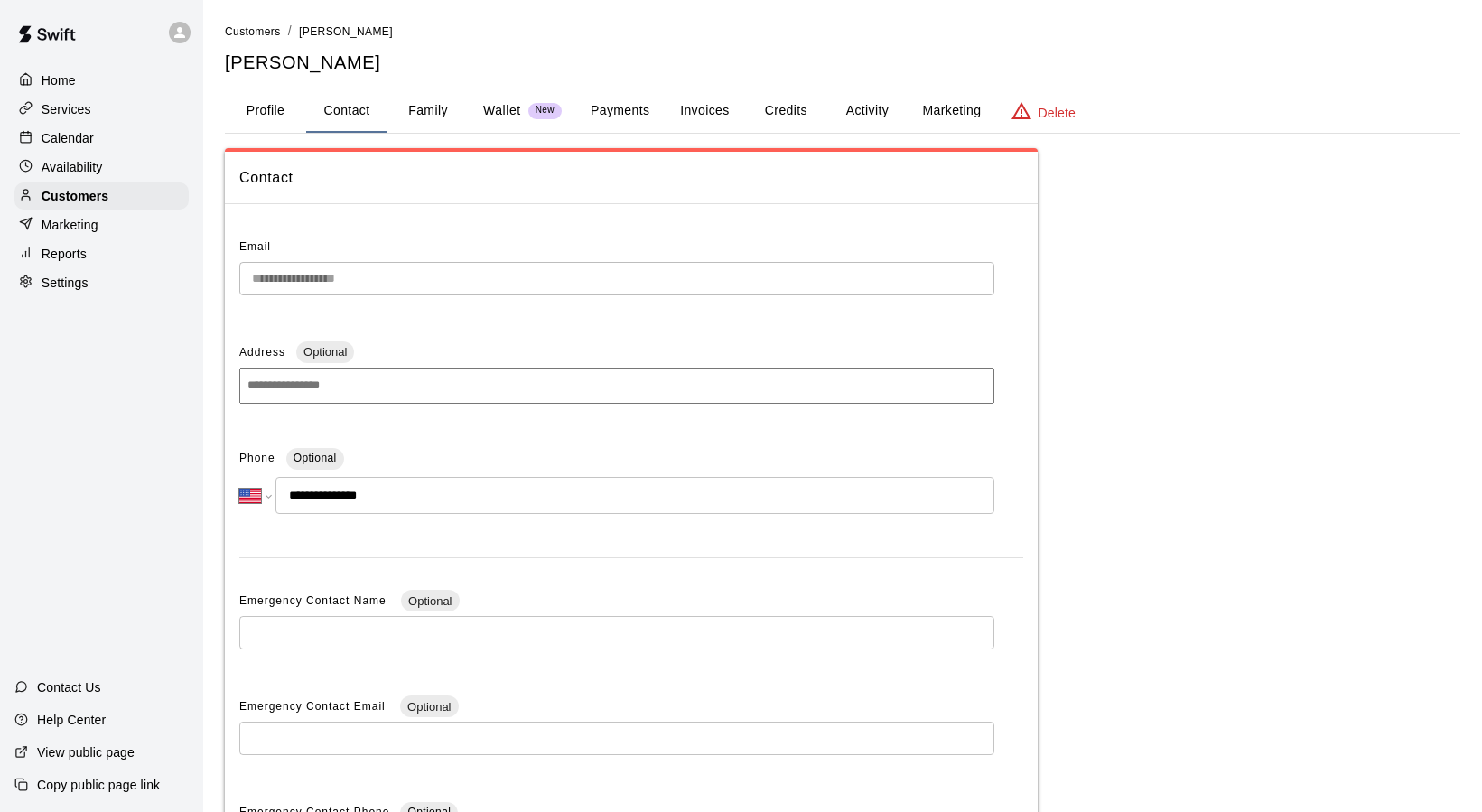
click at [284, 113] on button "Profile" at bounding box center [265, 111] width 81 height 44
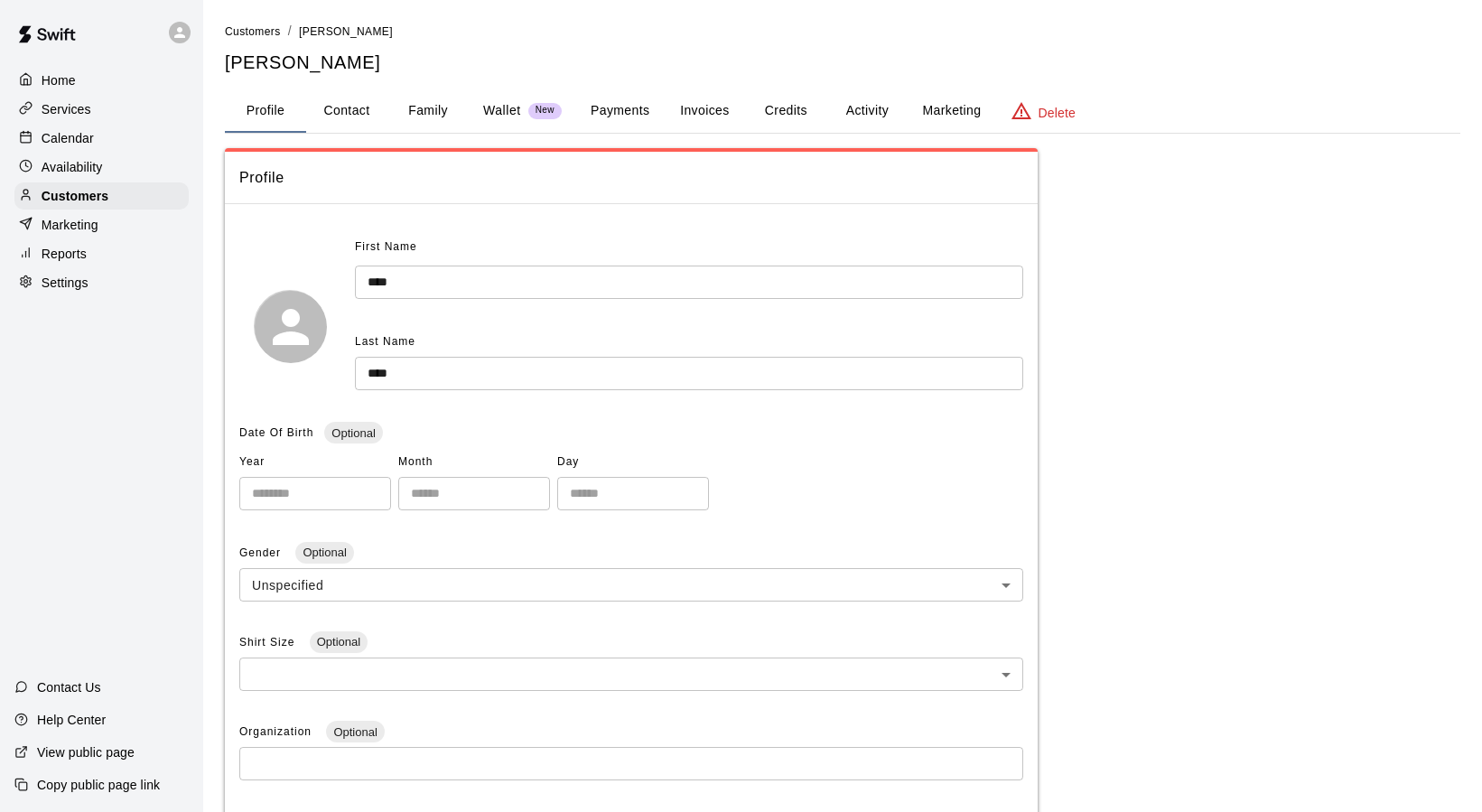
click at [791, 113] on button "Credits" at bounding box center [786, 111] width 81 height 44
